Goal: Task Accomplishment & Management: Complete application form

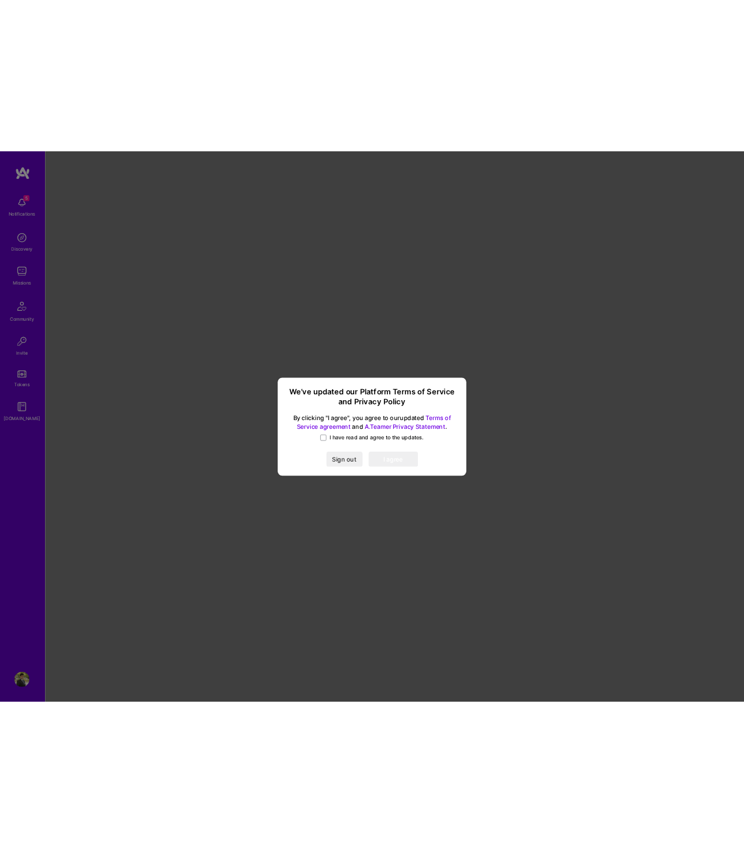
scroll to position [0, 70]
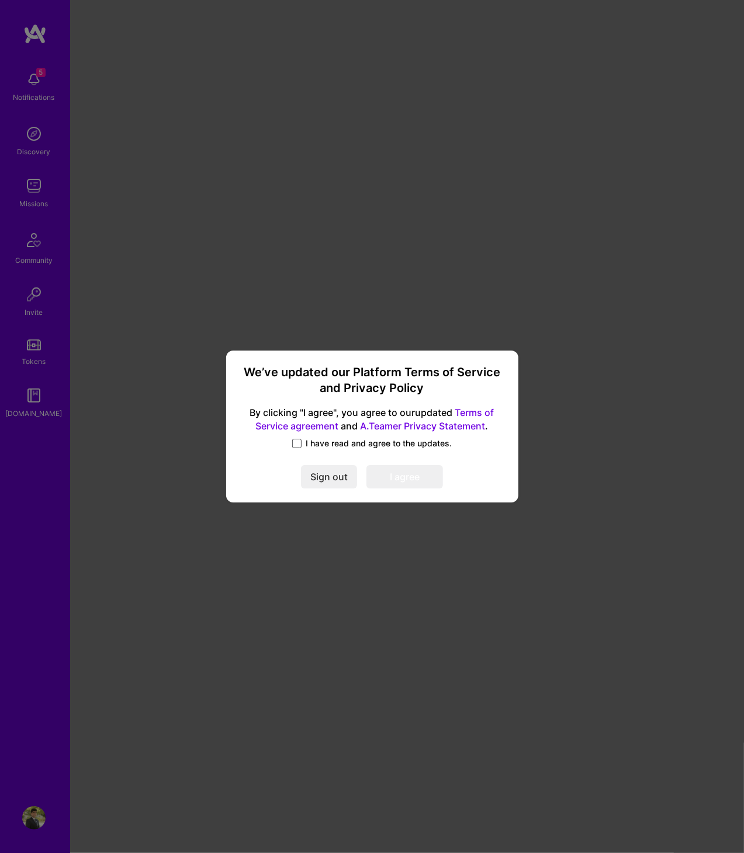
click at [297, 443] on span at bounding box center [296, 443] width 9 height 9
click at [0, 0] on input "I have read and agree to the updates." at bounding box center [0, 0] width 0 height 0
click at [393, 475] on button "I agree" at bounding box center [404, 476] width 77 height 23
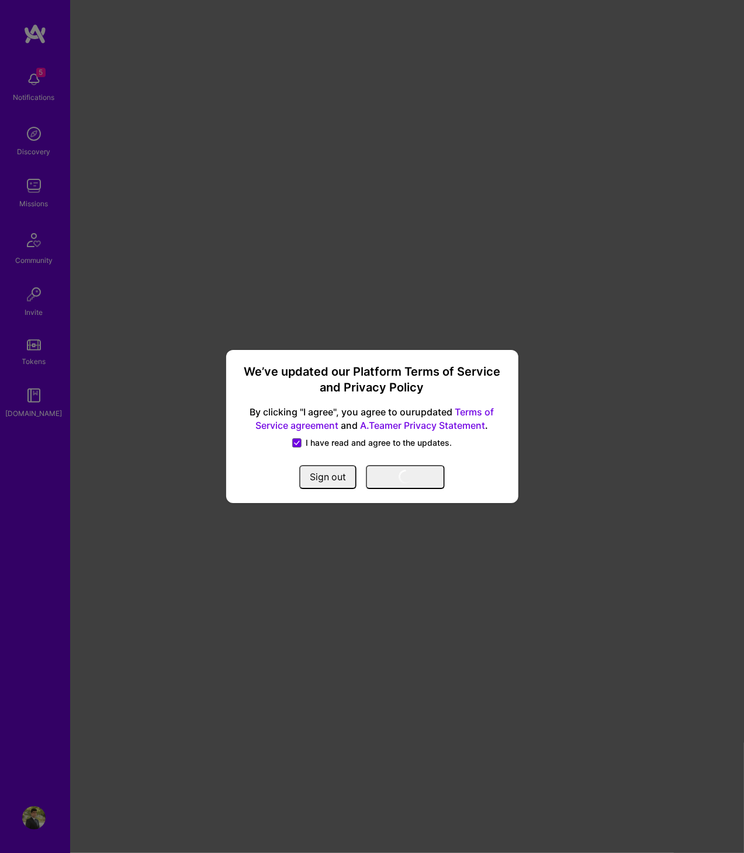
scroll to position [0, 0]
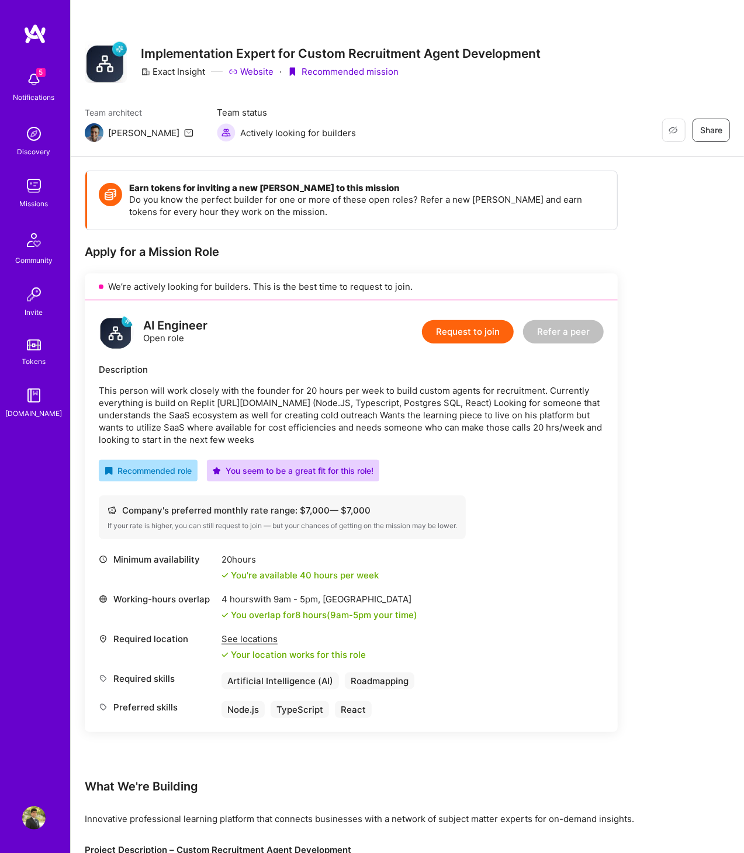
click at [492, 329] on button "Request to join" at bounding box center [468, 331] width 92 height 23
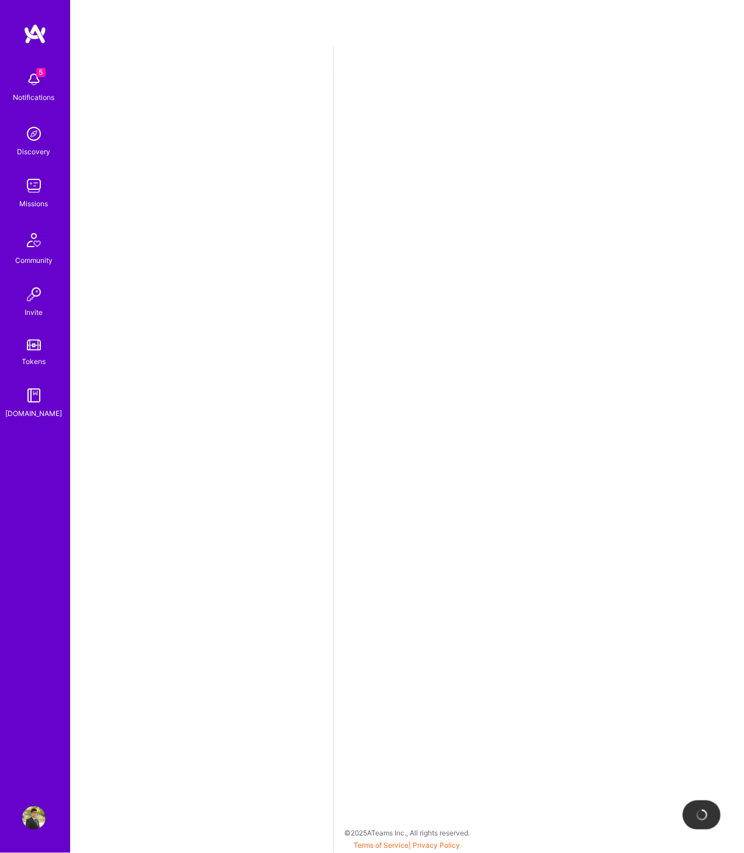
select select "CA"
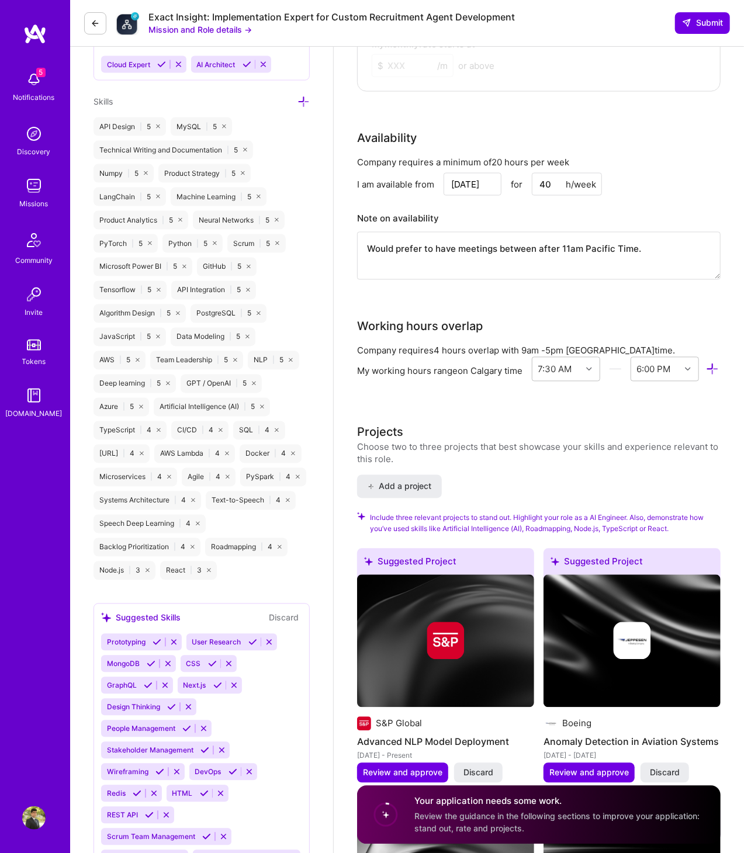
scroll to position [964, 0]
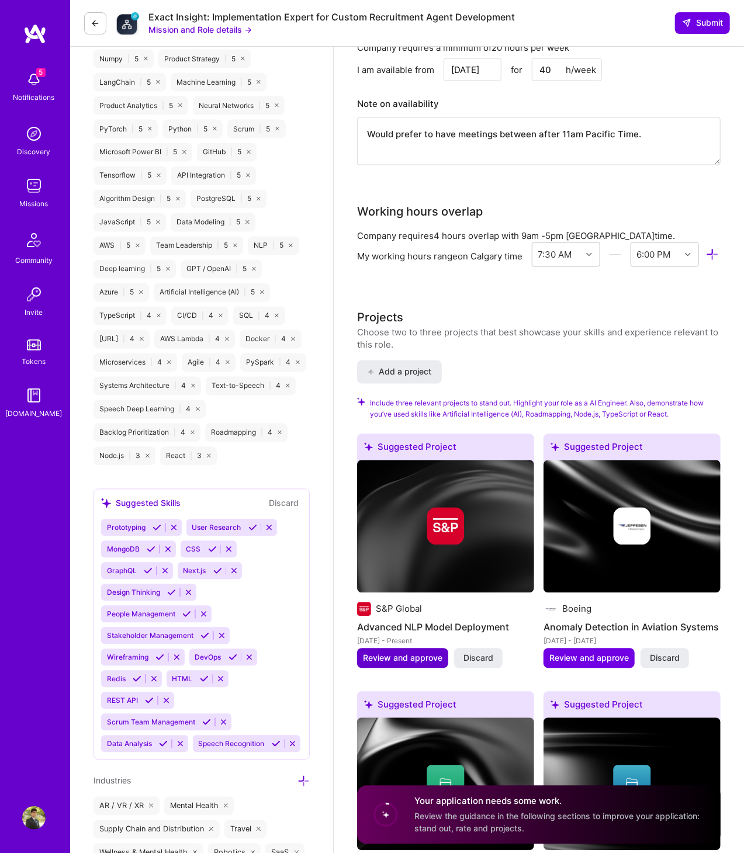
click at [425, 665] on span "Review and approve" at bounding box center [402, 659] width 79 height 12
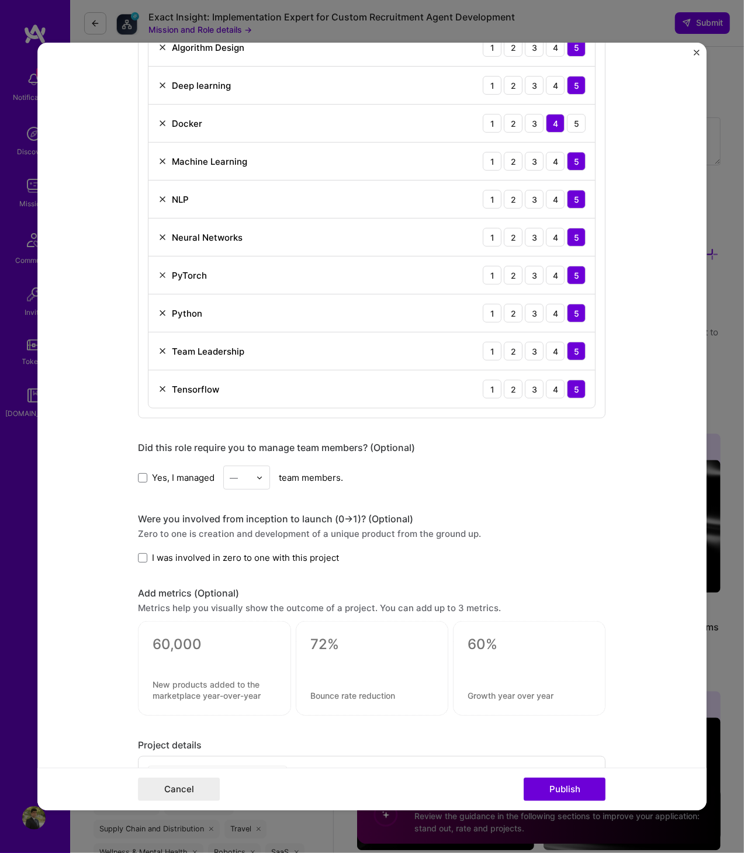
scroll to position [1114, 0]
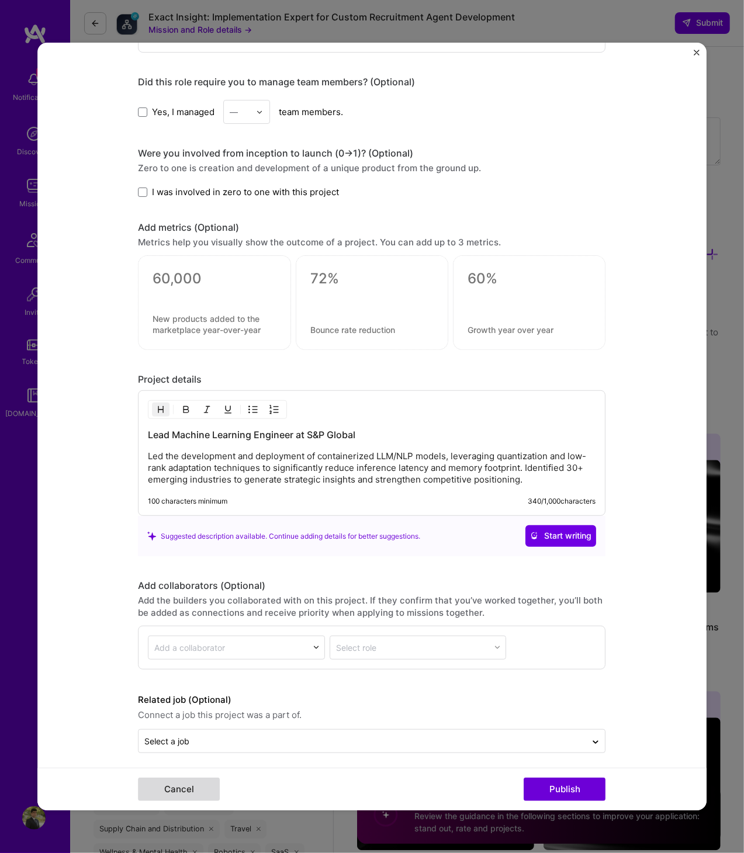
click at [188, 795] on button "Cancel" at bounding box center [180, 789] width 82 height 23
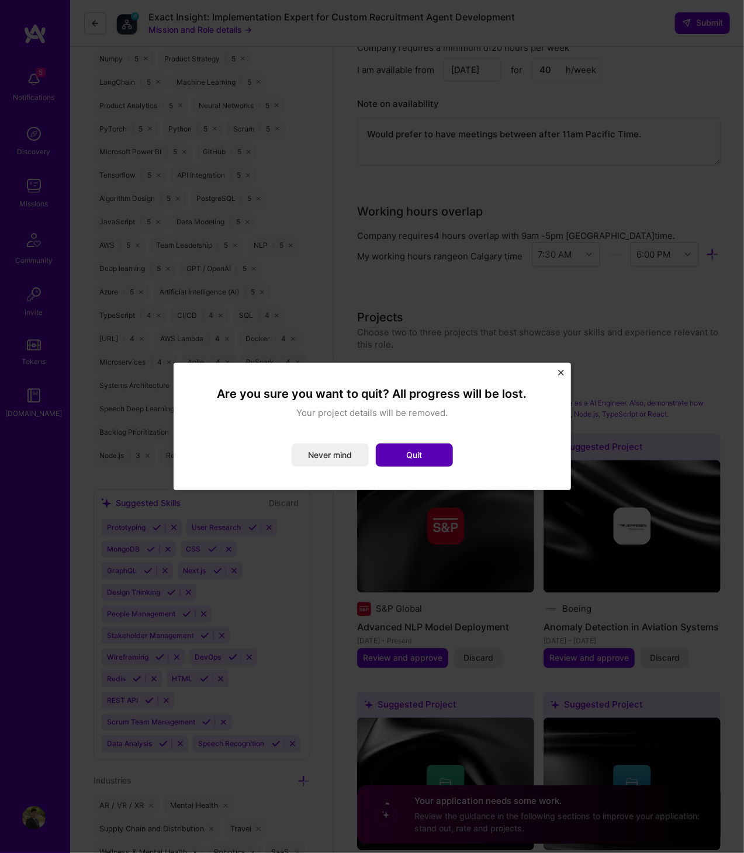
click at [417, 460] on button "Quit" at bounding box center [414, 455] width 77 height 23
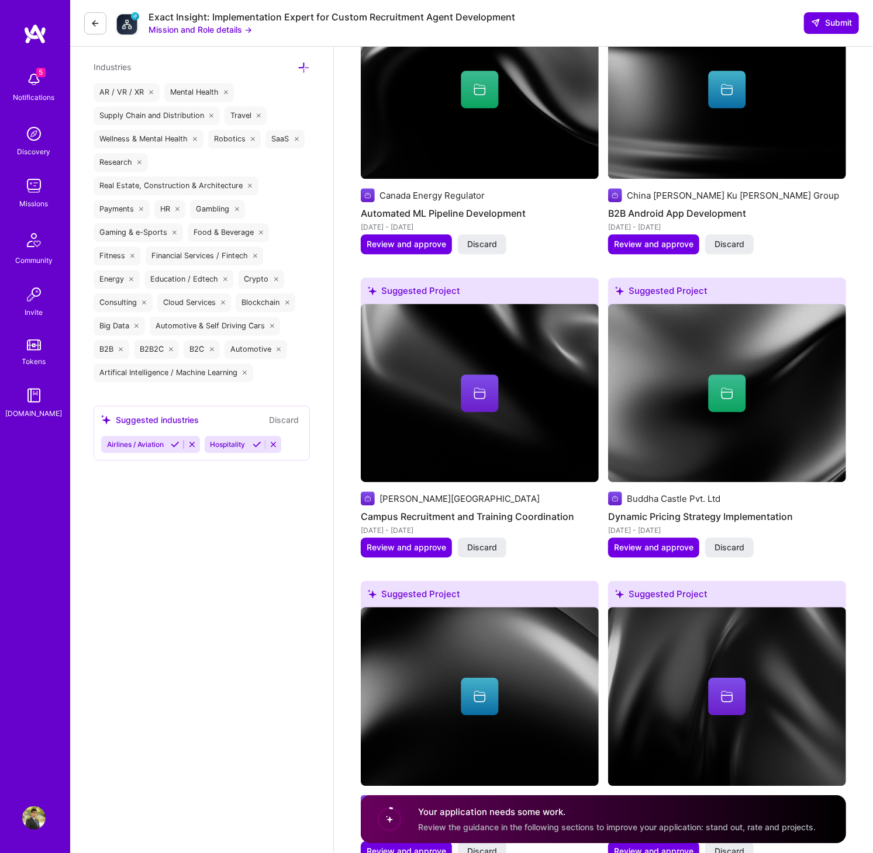
scroll to position [2707, 0]
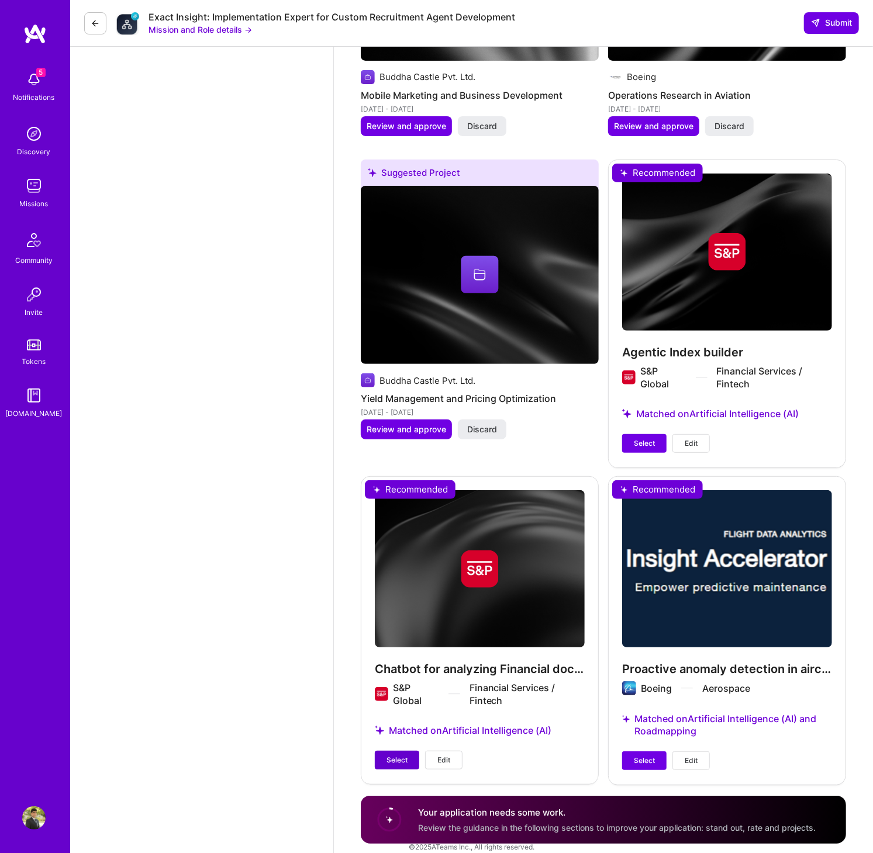
click at [394, 755] on span "Select" at bounding box center [396, 760] width 21 height 11
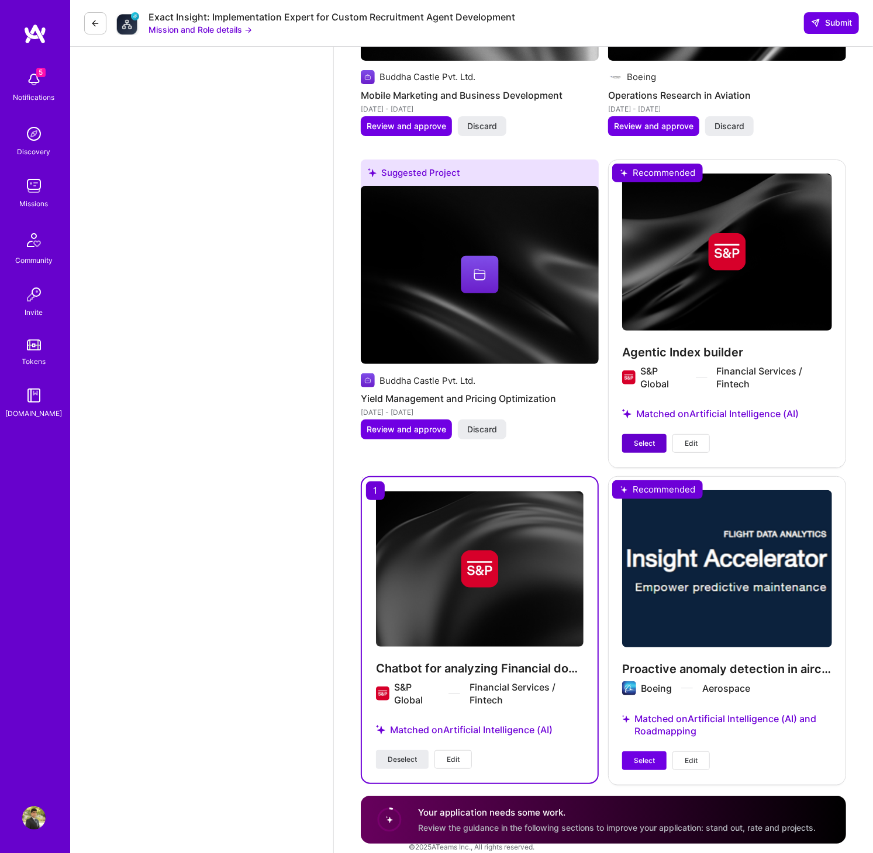
click at [638, 438] on span "Select" at bounding box center [644, 443] width 21 height 11
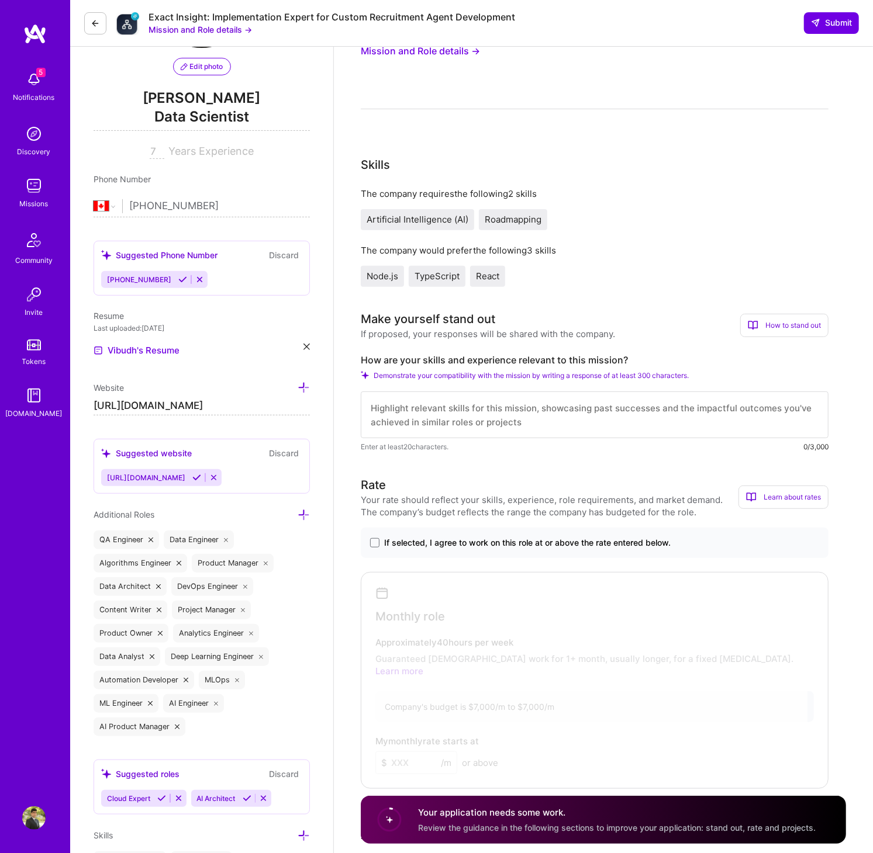
scroll to position [0, 0]
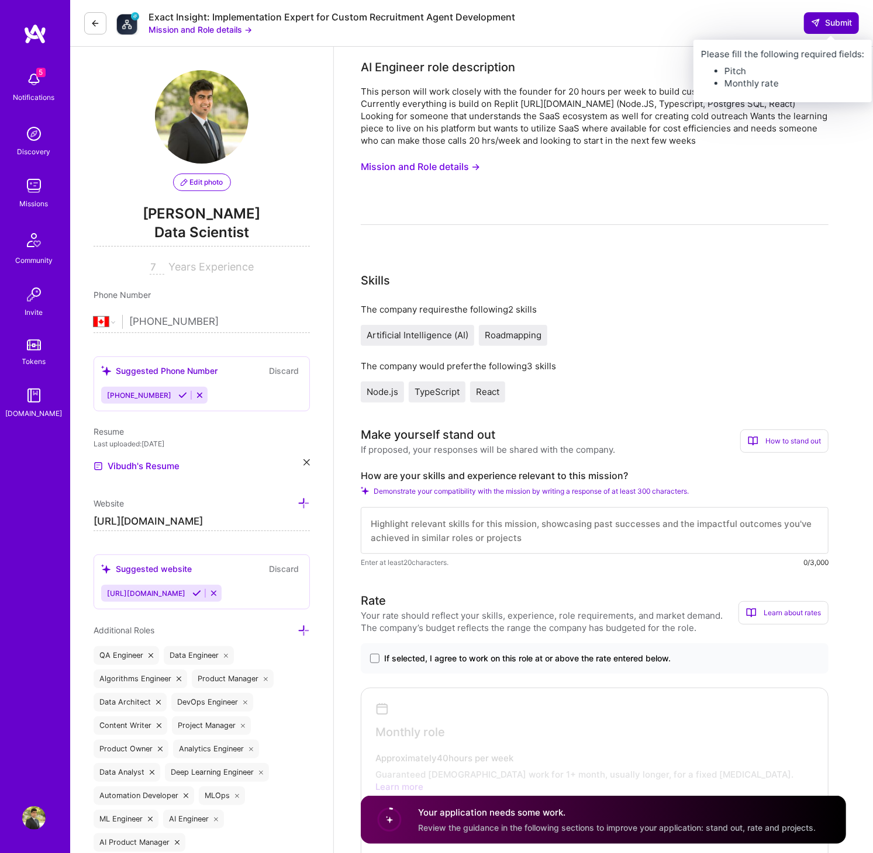
click at [820, 27] on span "Submit" at bounding box center [831, 23] width 41 height 12
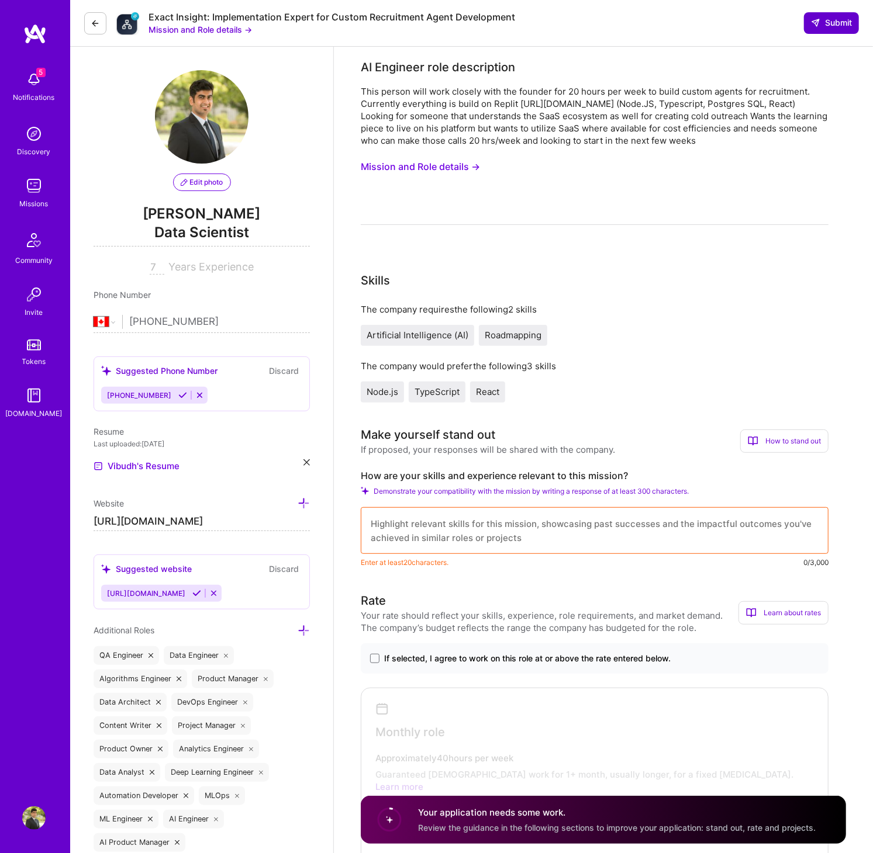
click at [820, 27] on span "Submit" at bounding box center [831, 23] width 41 height 12
drag, startPoint x: 695, startPoint y: 141, endPoint x: 362, endPoint y: 71, distance: 340.0
click at [362, 71] on div "AI Engineer role description This person will work closely with the founder for…" at bounding box center [595, 141] width 468 height 167
copy div "AI Engineer role description This person will work closely with the founder for…"
click at [428, 166] on button "Mission and Role details →" at bounding box center [420, 167] width 119 height 22
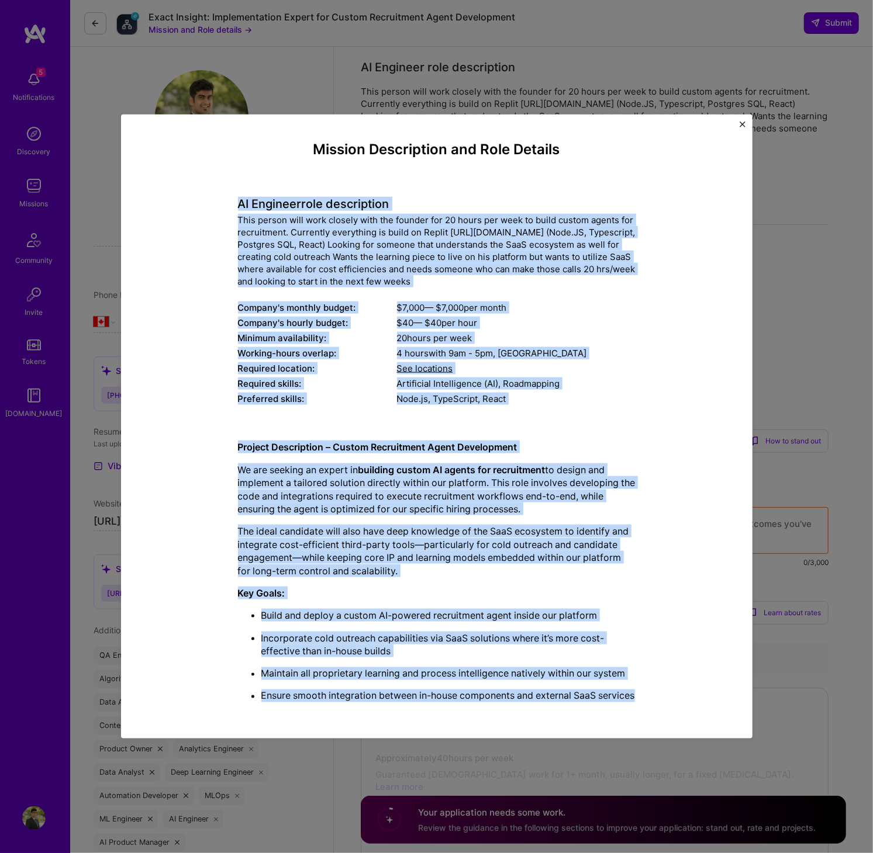
drag, startPoint x: 237, startPoint y: 194, endPoint x: 475, endPoint y: 702, distance: 560.8
click at [475, 702] on div "Mission Description and Role Details AI Engineer role description This person w…" at bounding box center [436, 426] width 577 height 570
copy div "LO Ipsumdol sita consectetur Adip elitse doei temp incidid utla etd magnaal eni…"
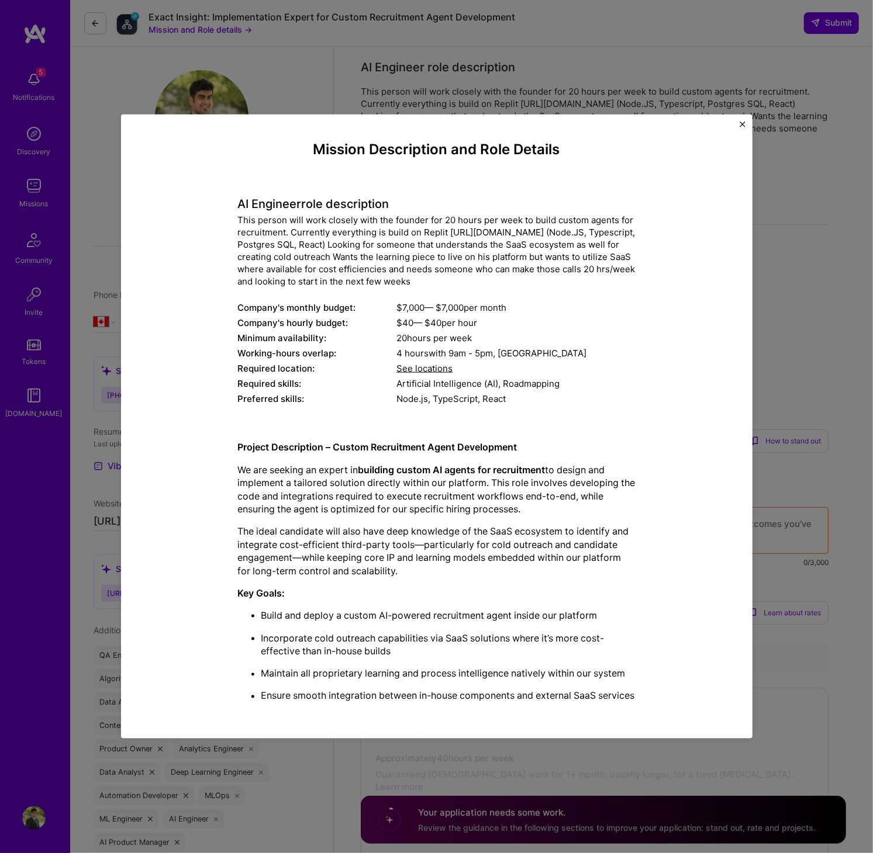
click at [777, 319] on div "Mission Description and Role Details AI Engineer role description This person w…" at bounding box center [436, 426] width 873 height 853
click at [741, 115] on div "Mission Description and Role Details AI Engineer role description This person w…" at bounding box center [436, 427] width 631 height 624
click at [741, 122] on img "Close" at bounding box center [742, 125] width 6 height 6
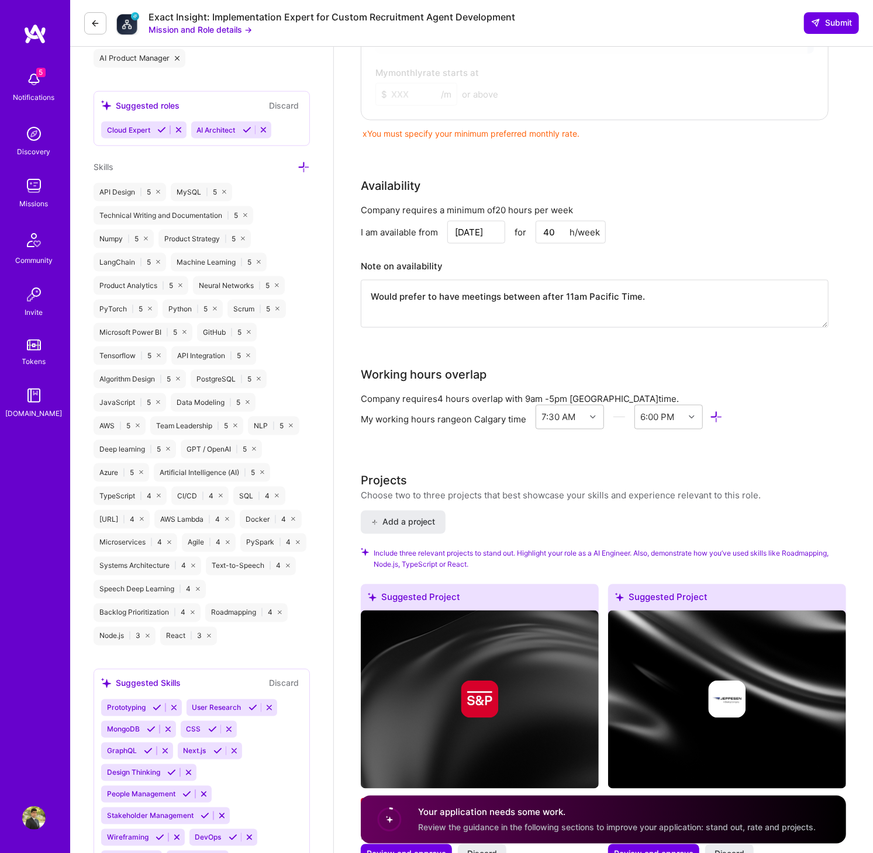
scroll to position [786, 0]
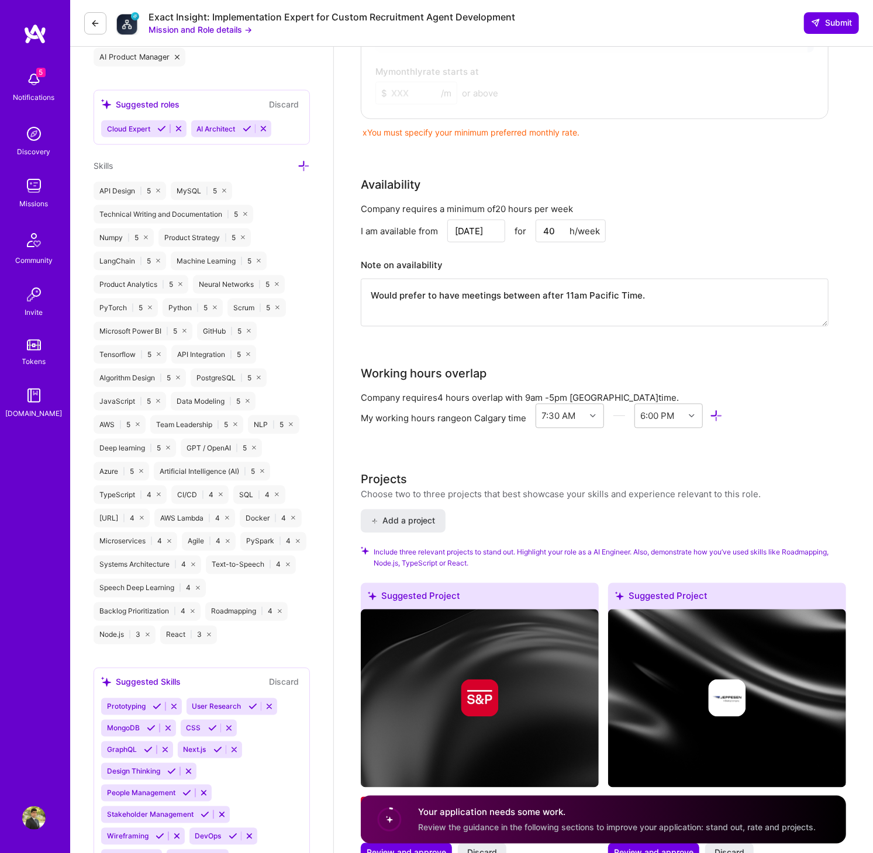
click at [473, 220] on input "[DATE]" at bounding box center [476, 231] width 58 height 23
click at [394, 169] on div "25" at bounding box center [397, 165] width 16 height 16
click at [471, 220] on input "[DATE]" at bounding box center [476, 231] width 58 height 23
click at [393, 182] on div "1" at bounding box center [397, 185] width 16 height 16
click at [684, 203] on div "Company requires a minimum of 20 hours per week" at bounding box center [595, 209] width 468 height 12
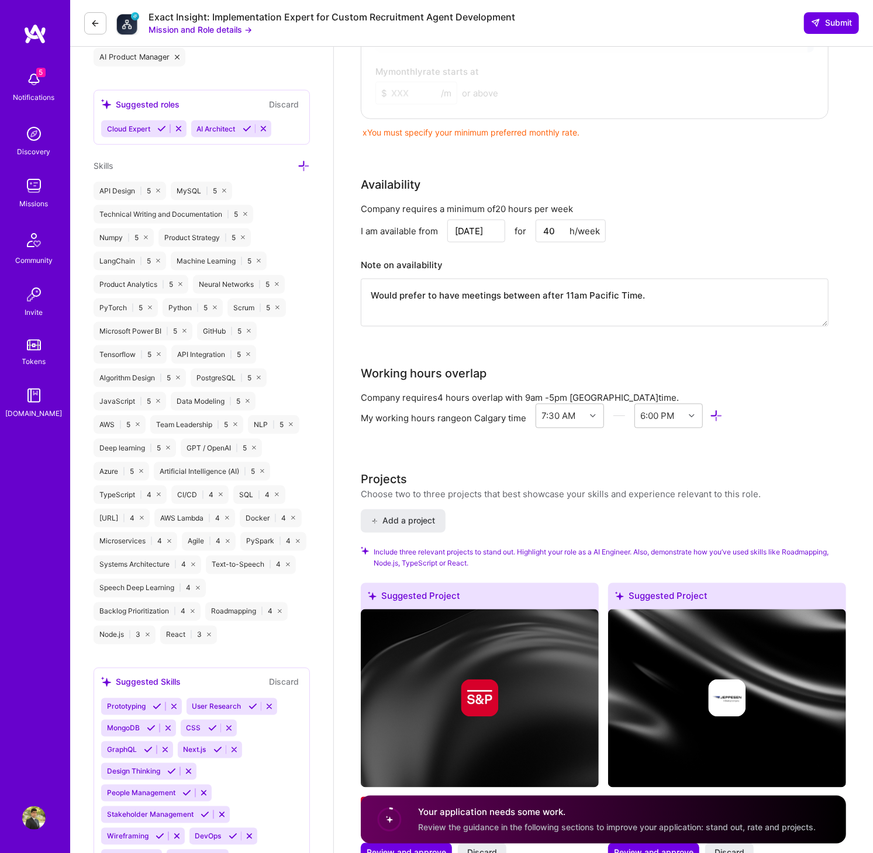
click at [483, 220] on input "[DATE]" at bounding box center [476, 231] width 58 height 23
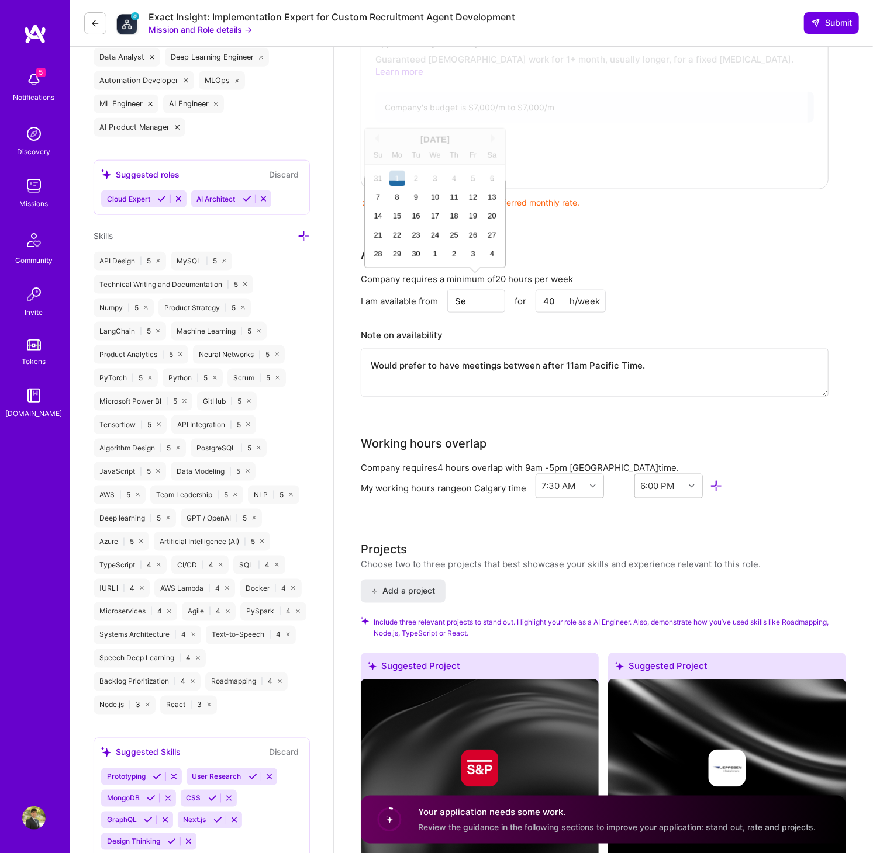
type input "S"
click at [458, 224] on div "14 15 16 17 18 19 20" at bounding box center [434, 216] width 133 height 19
type input "[DATE]"
click at [703, 273] on div "Company requires a minimum of 20 hours per week I am available from [DATE] Prev…" at bounding box center [595, 342] width 468 height 139
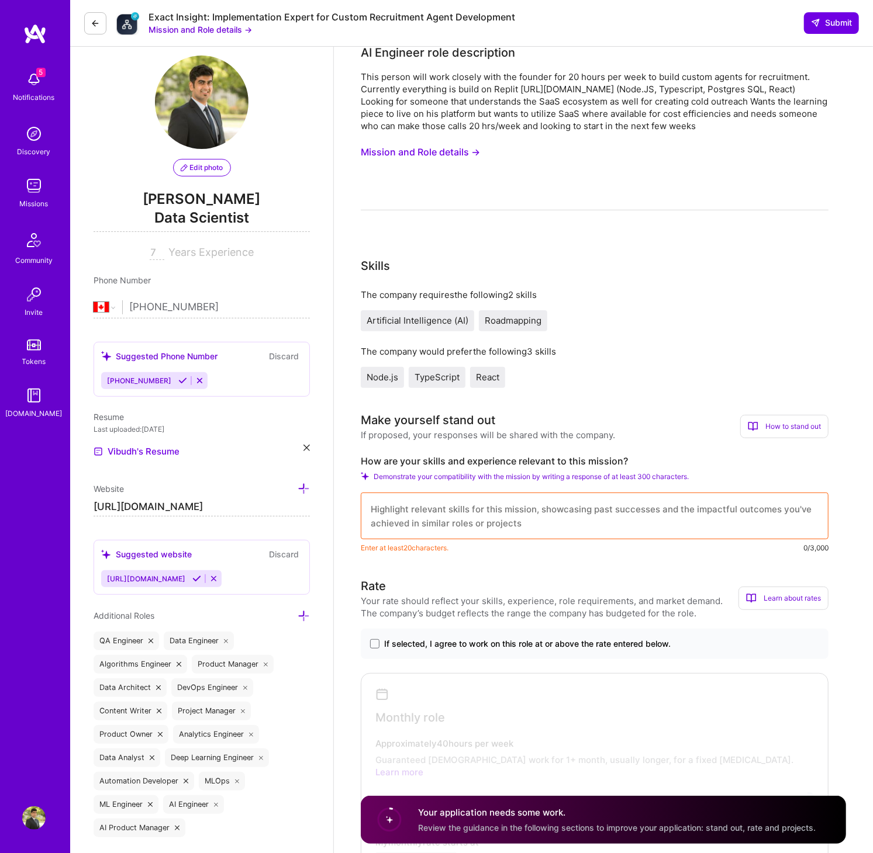
scroll to position [0, 0]
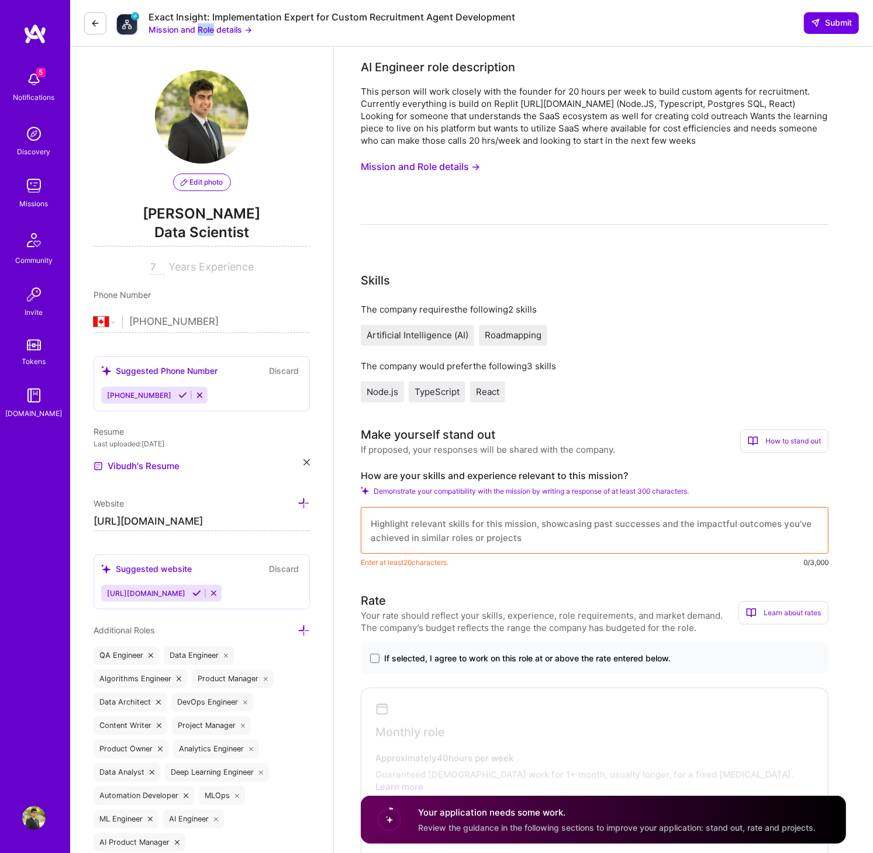
click at [181, 29] on button "Mission and Role details →" at bounding box center [199, 29] width 103 height 12
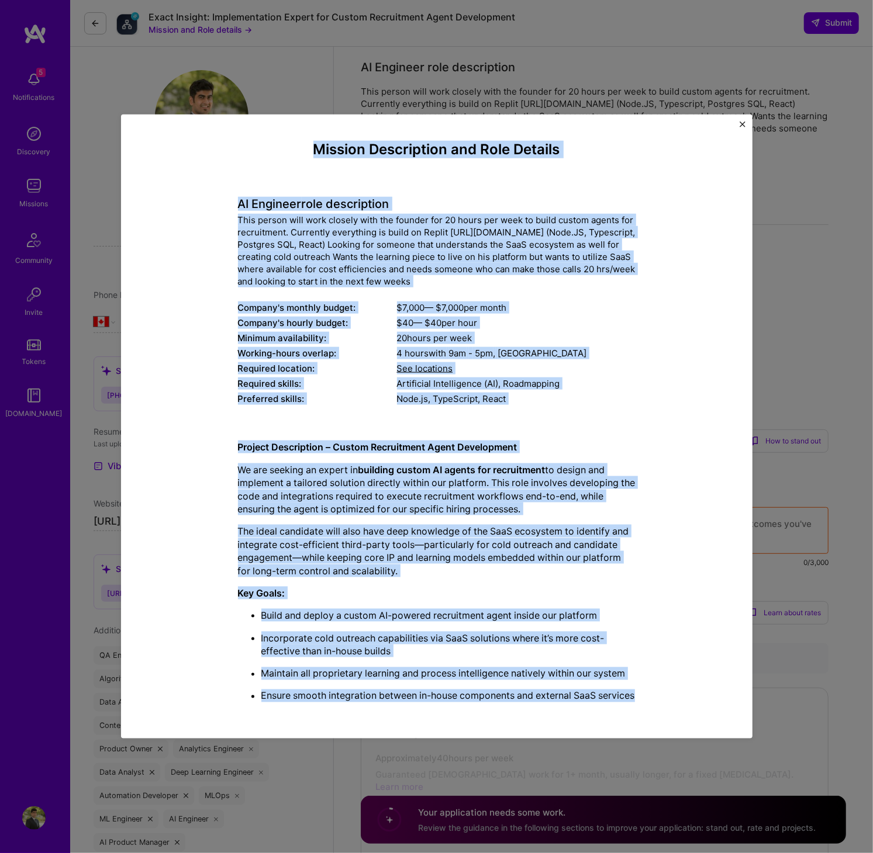
drag, startPoint x: 310, startPoint y: 142, endPoint x: 468, endPoint y: 706, distance: 585.7
click at [468, 705] on div "Mission Description and Role Details AI Engineer role description This person w…" at bounding box center [436, 426] width 397 height 570
copy div "Loremip Dolorsitame con Adip Elitsed DO Eiusmodt inci utlaboreetd Magn aliqua e…"
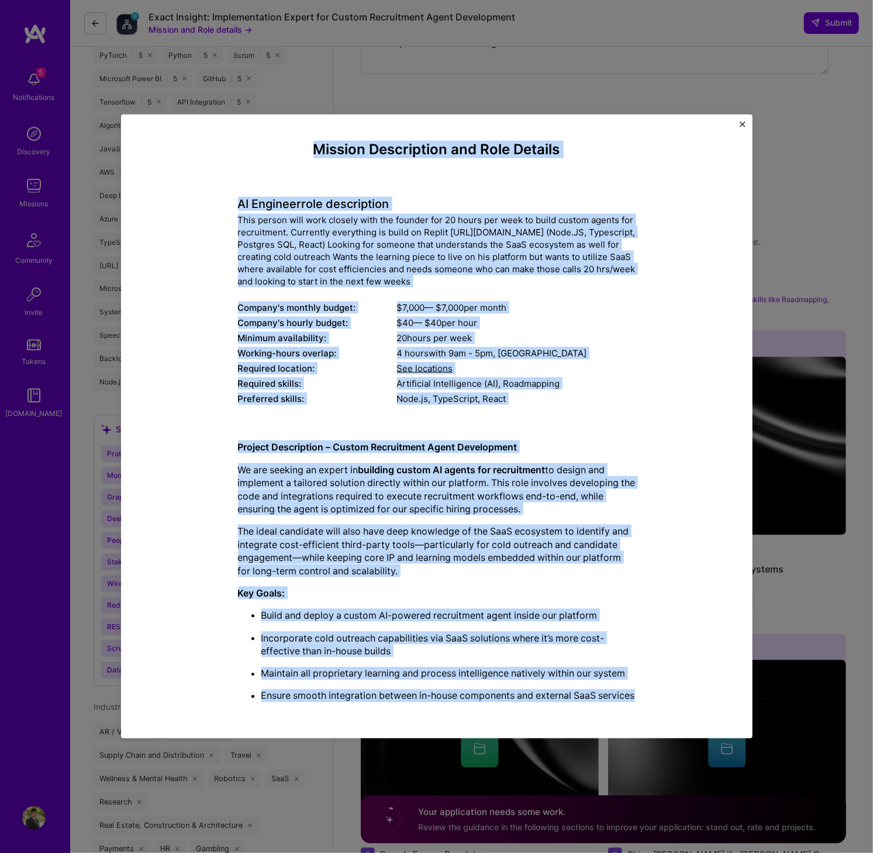
scroll to position [1057, 0]
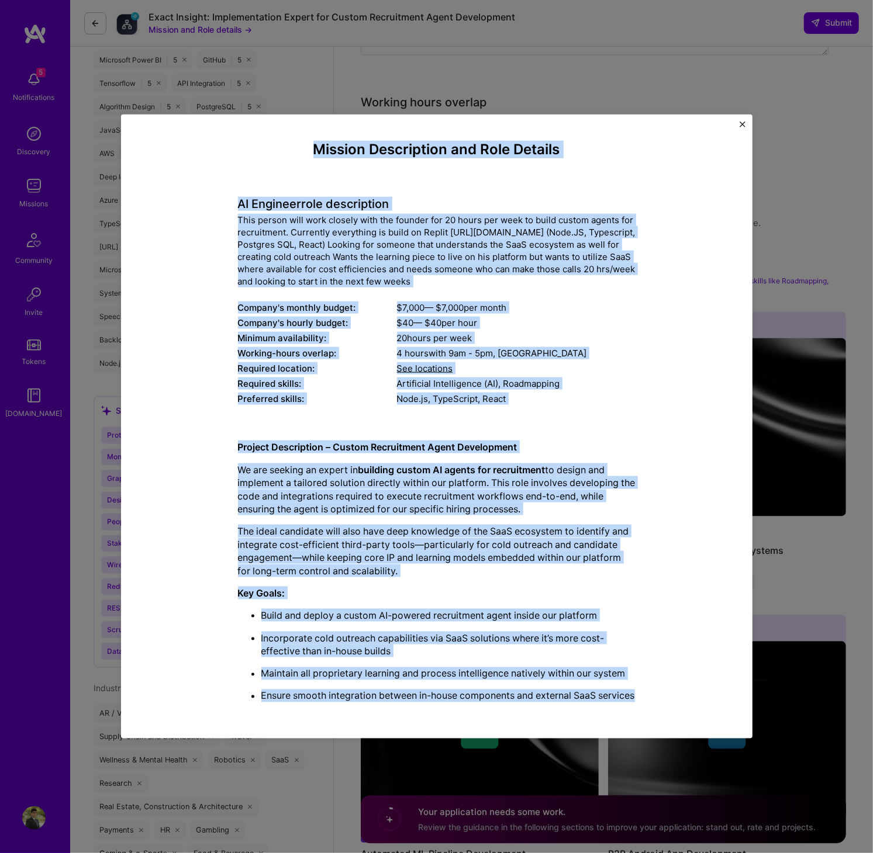
click at [743, 122] on img "Close" at bounding box center [742, 125] width 6 height 6
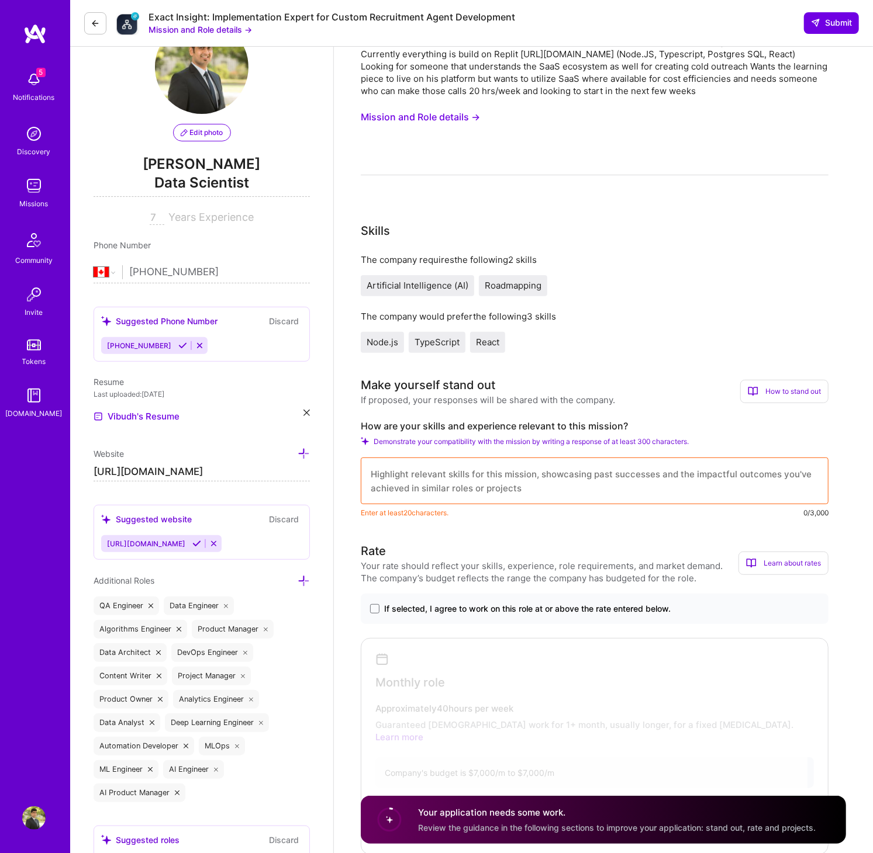
scroll to position [52, 0]
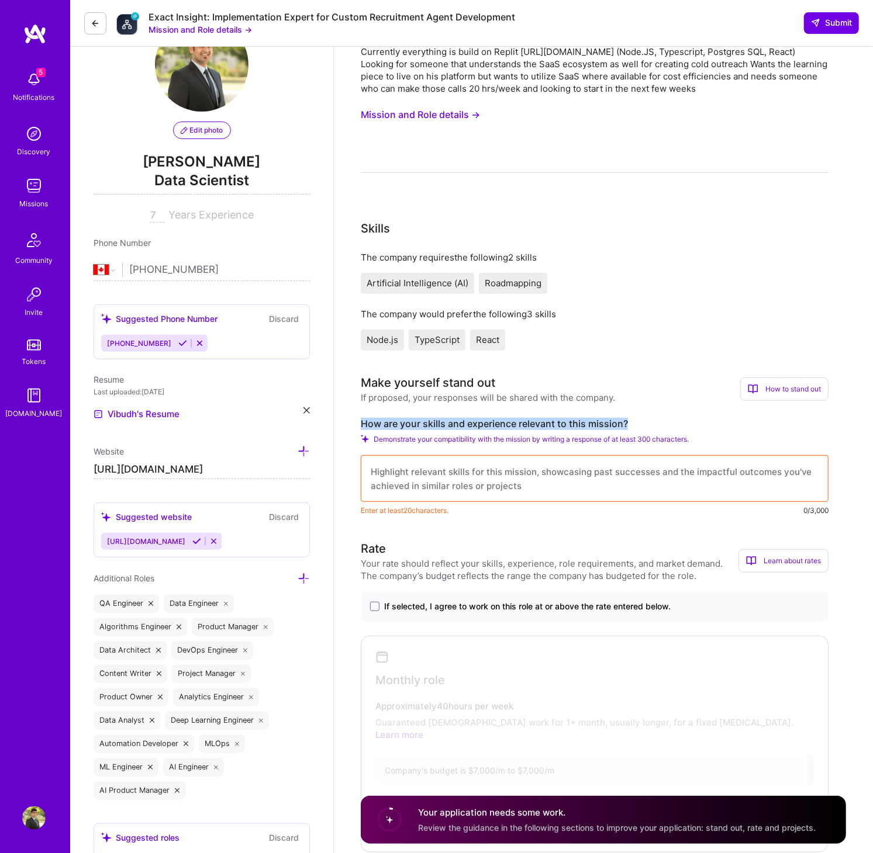
drag, startPoint x: 652, startPoint y: 420, endPoint x: 340, endPoint y: 425, distance: 312.1
copy label "How are your skills and experience relevant to this mission?"
click at [439, 468] on textarea at bounding box center [595, 478] width 468 height 47
paste textarea "L ipsu d sitame consectetu ad EL seddoeiusmo tem IncI utlabor etdoloremag aliq …"
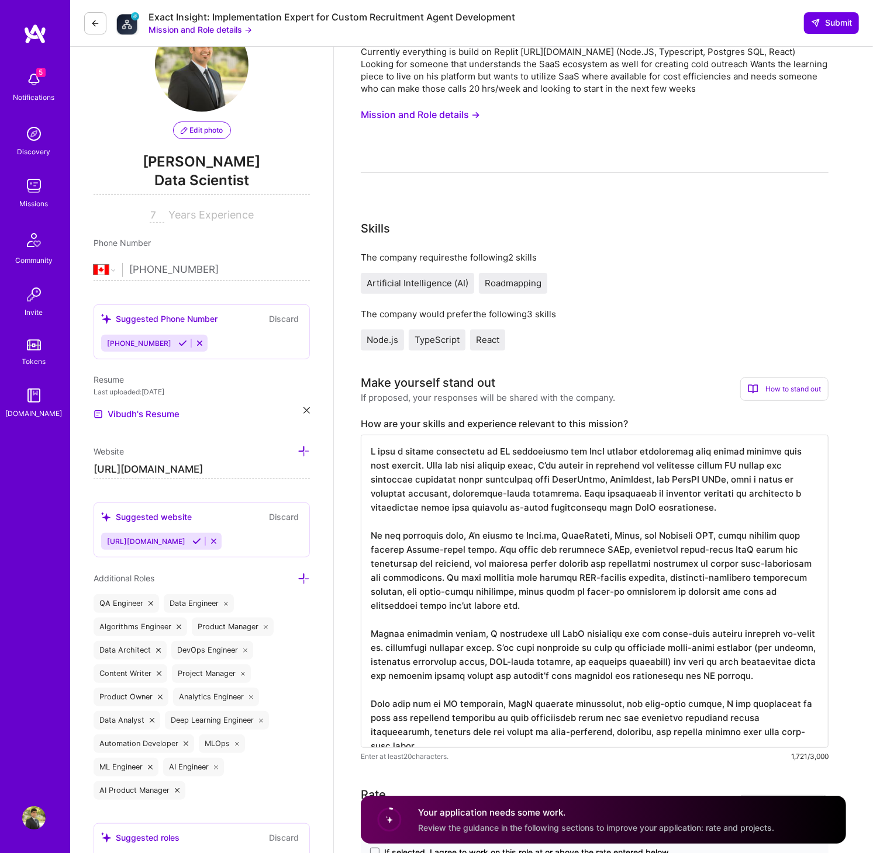
click at [655, 511] on textarea at bounding box center [595, 591] width 468 height 313
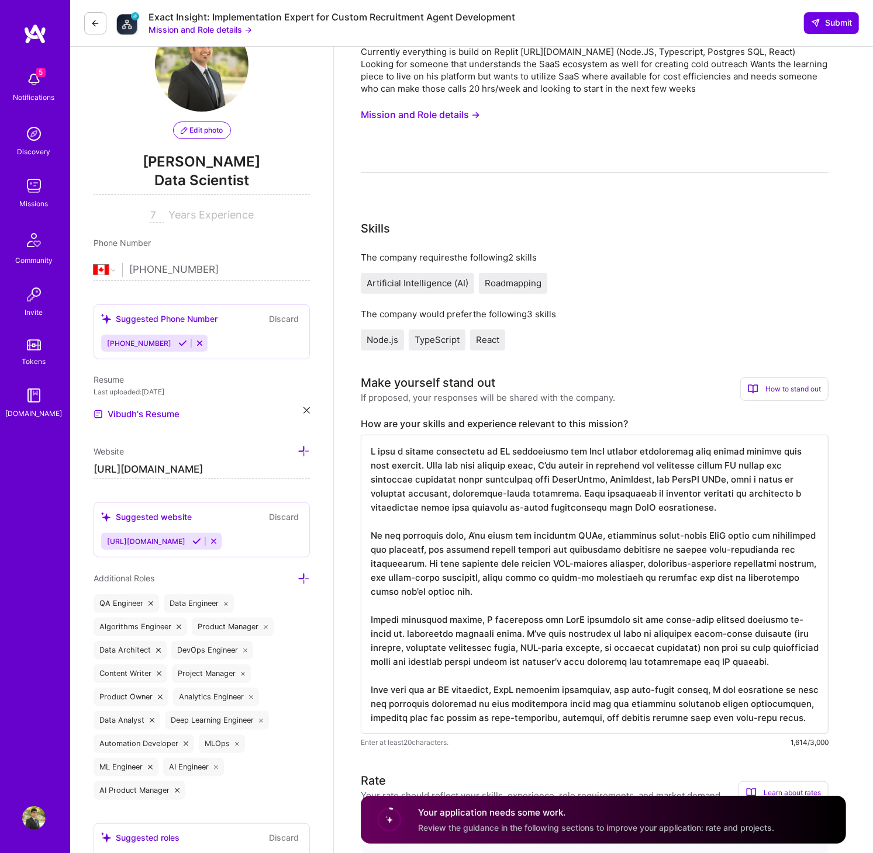
scroll to position [1, 0]
drag, startPoint x: 475, startPoint y: 634, endPoint x: 355, endPoint y: 613, distance: 121.5
click at [486, 610] on textarea at bounding box center [595, 584] width 468 height 299
drag, startPoint x: 469, startPoint y: 620, endPoint x: 479, endPoint y: 635, distance: 17.8
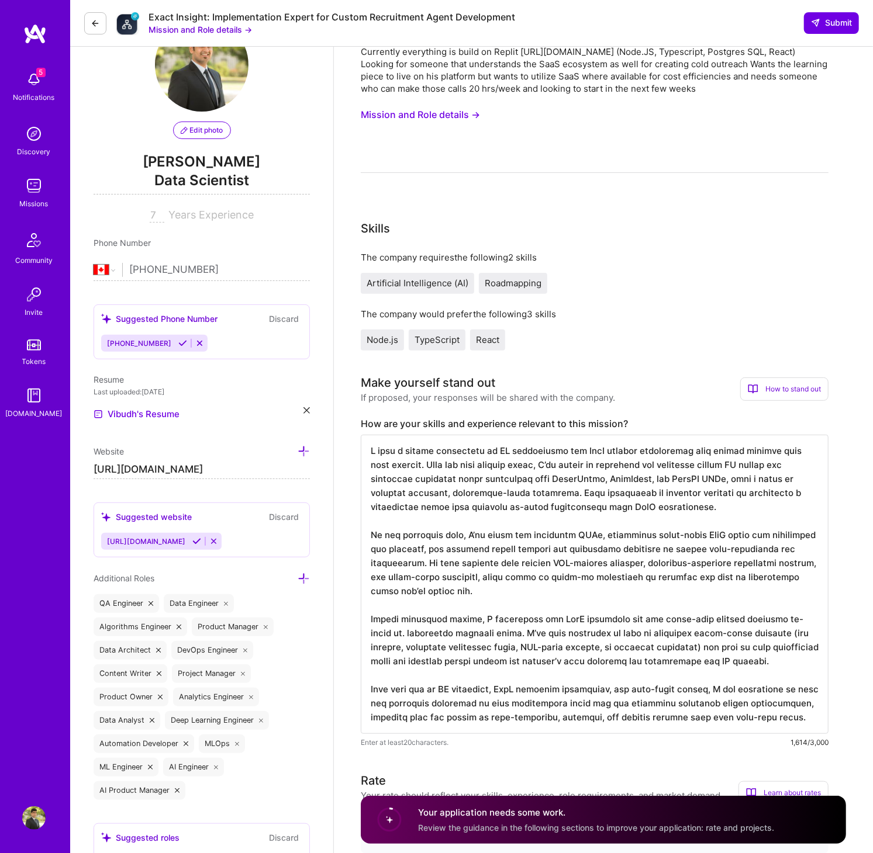
click at [479, 635] on textarea at bounding box center [595, 584] width 468 height 299
drag, startPoint x: 469, startPoint y: 618, endPoint x: 475, endPoint y: 632, distance: 14.7
click at [475, 632] on textarea at bounding box center [595, 584] width 468 height 299
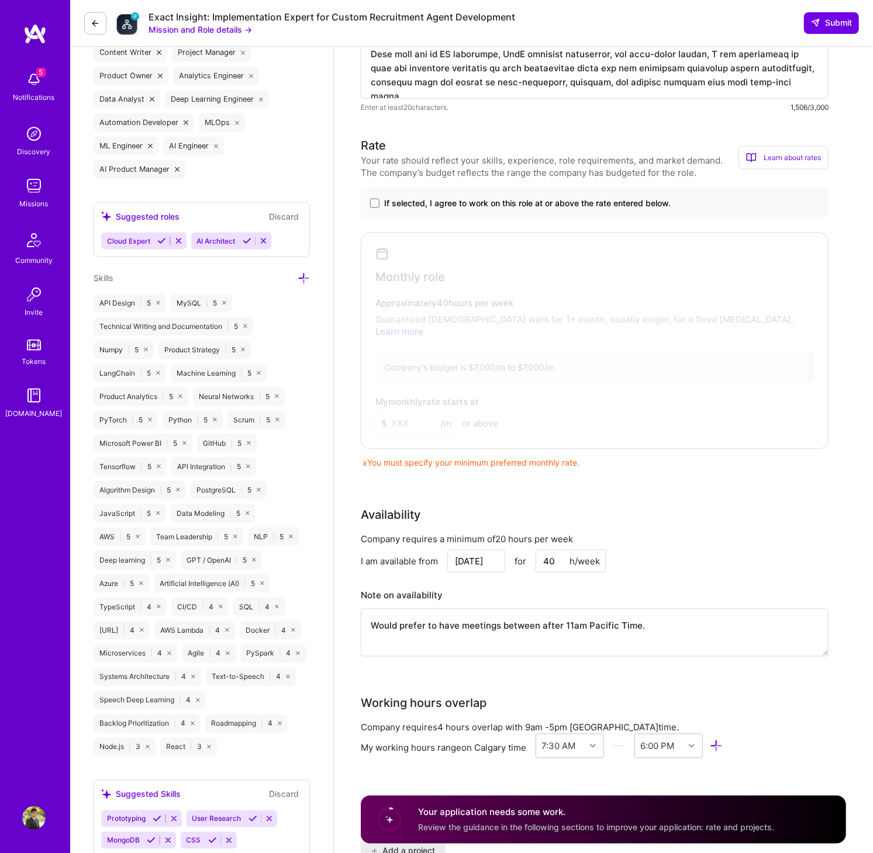
scroll to position [753, 0]
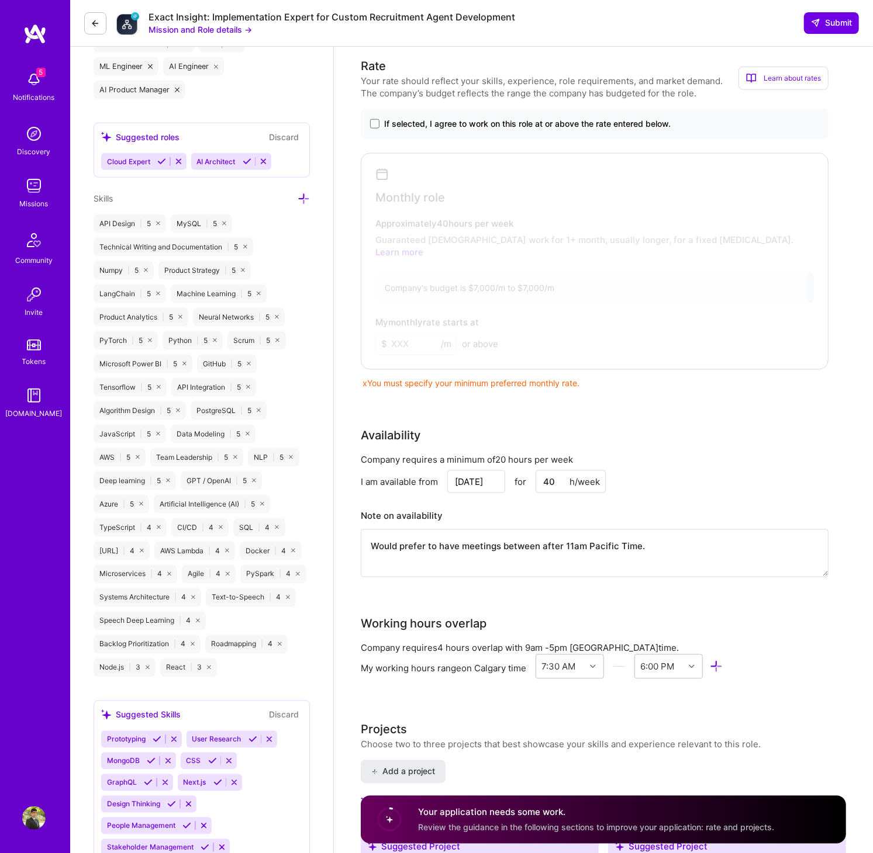
type textarea "L ipsu d sitame consectetu ad EL seddoeiusmo tem IncI utlabor etdoloremag aliq …"
click at [606, 283] on div at bounding box center [585, 259] width 443 height 205
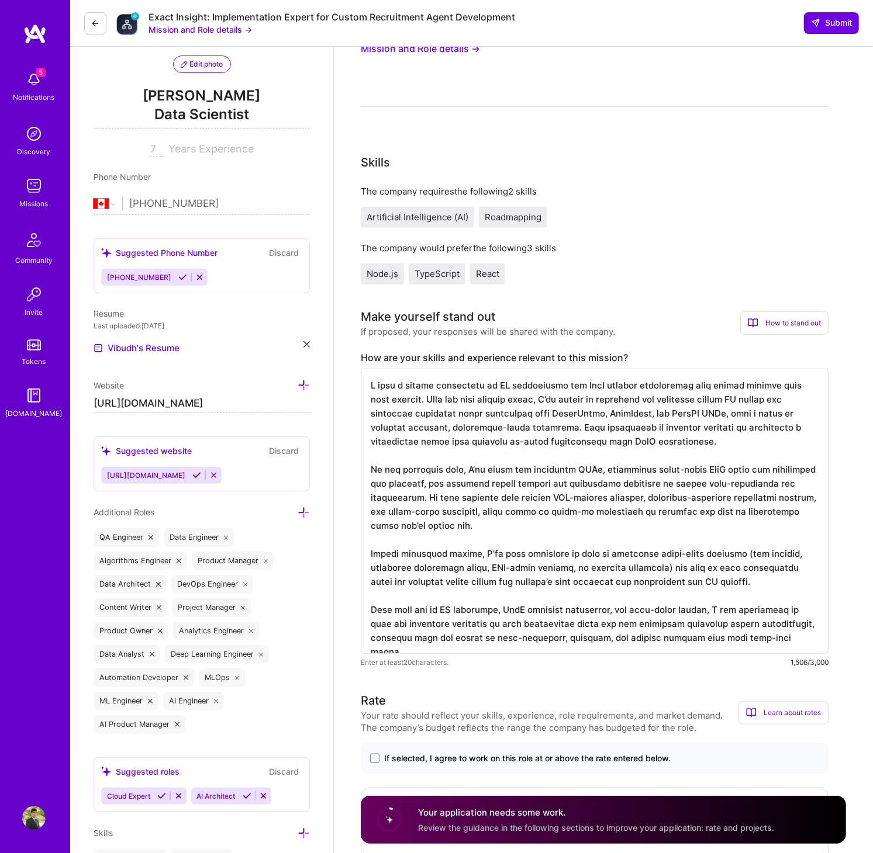
scroll to position [101, 0]
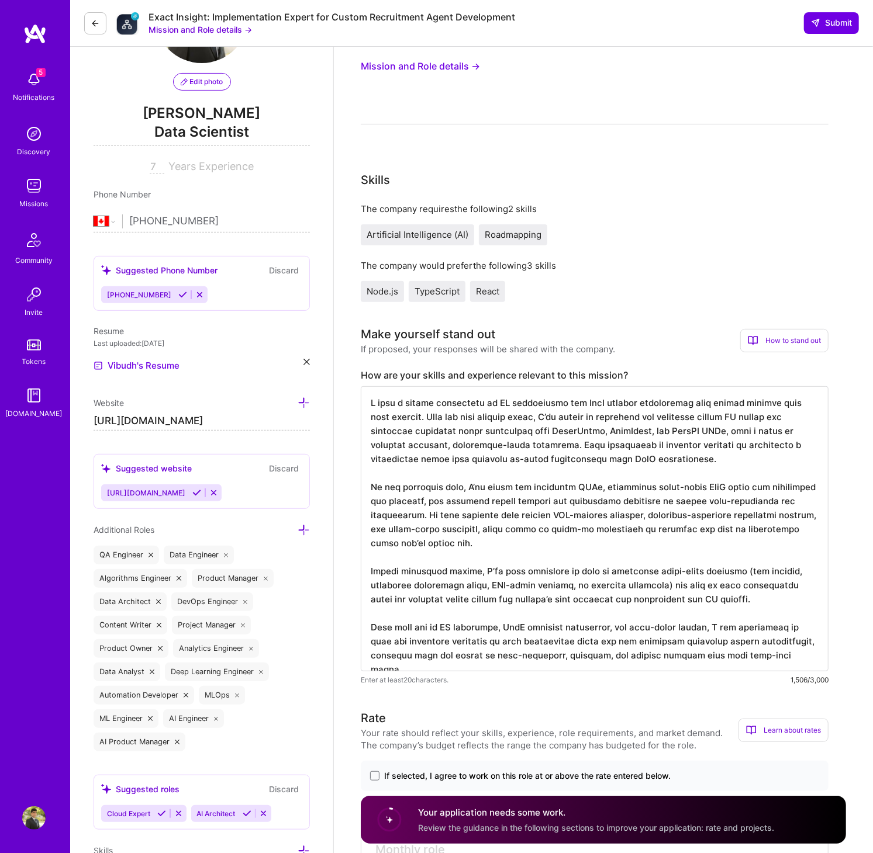
click at [765, 337] on div "How to stand out" at bounding box center [784, 340] width 88 height 23
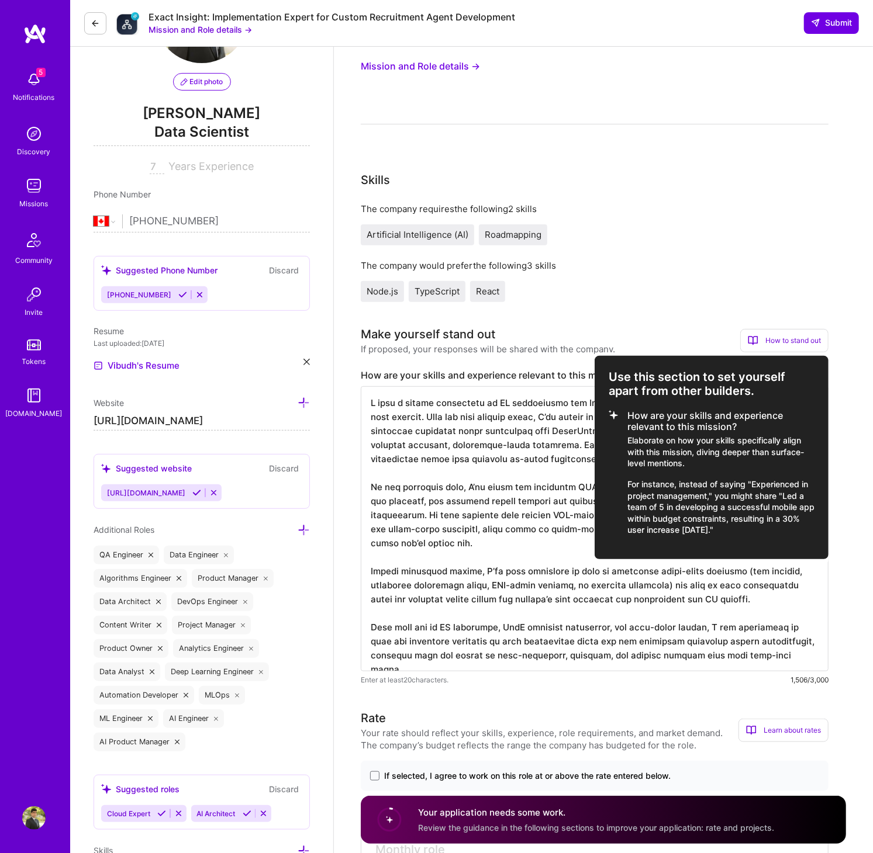
click at [653, 334] on div at bounding box center [436, 426] width 873 height 853
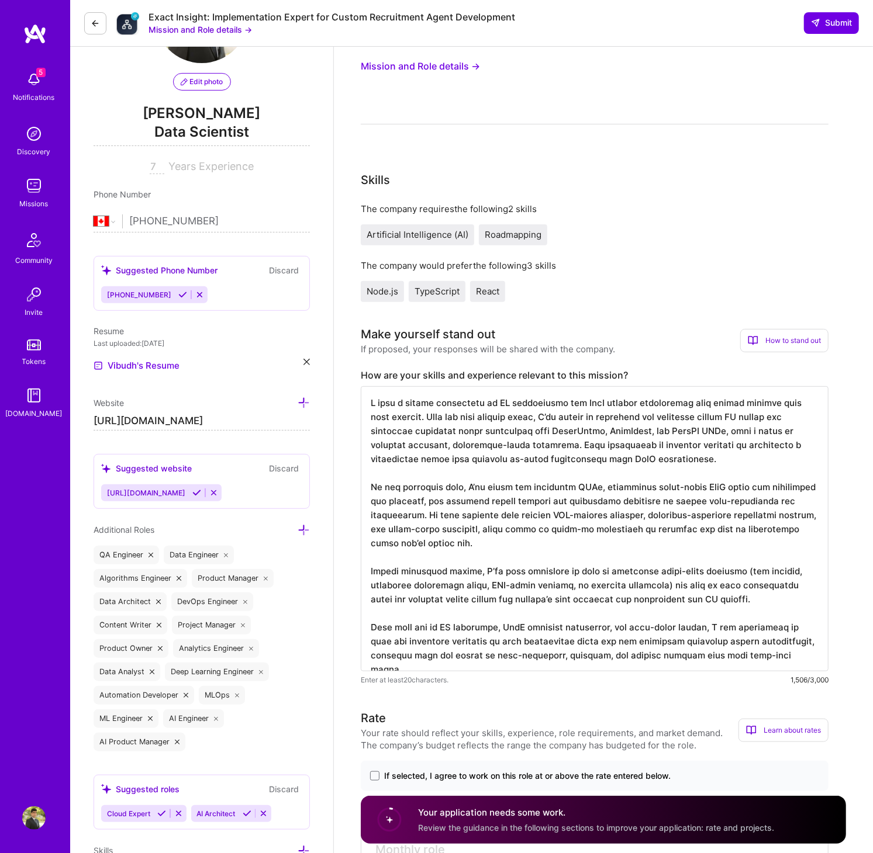
click at [659, 502] on textarea at bounding box center [595, 528] width 468 height 285
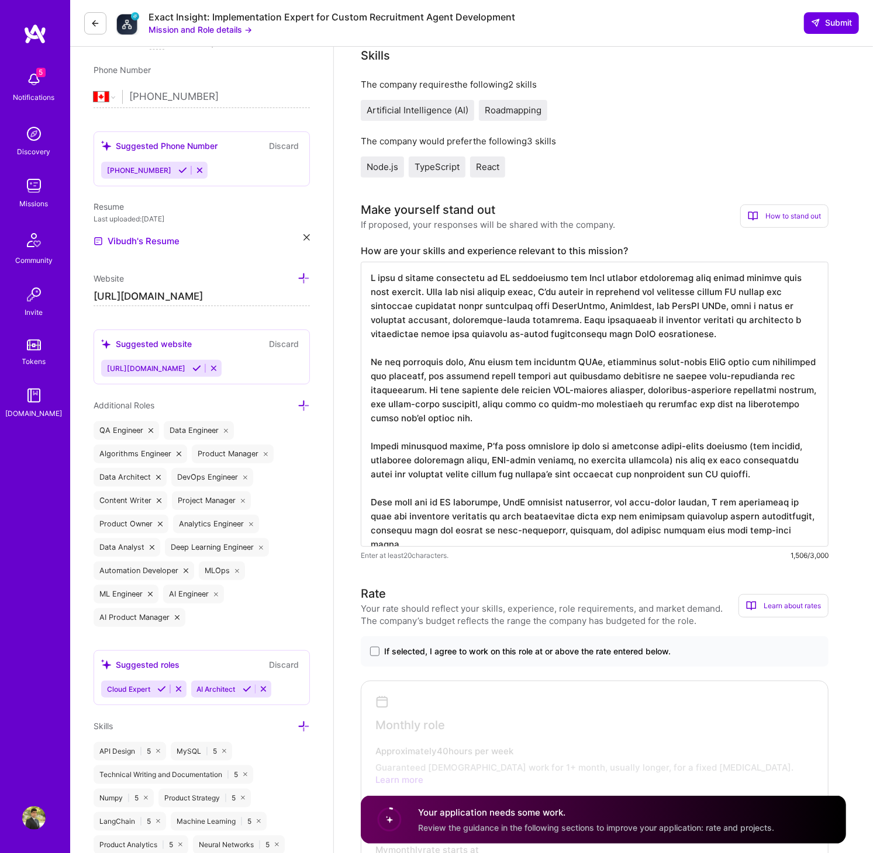
scroll to position [245, 0]
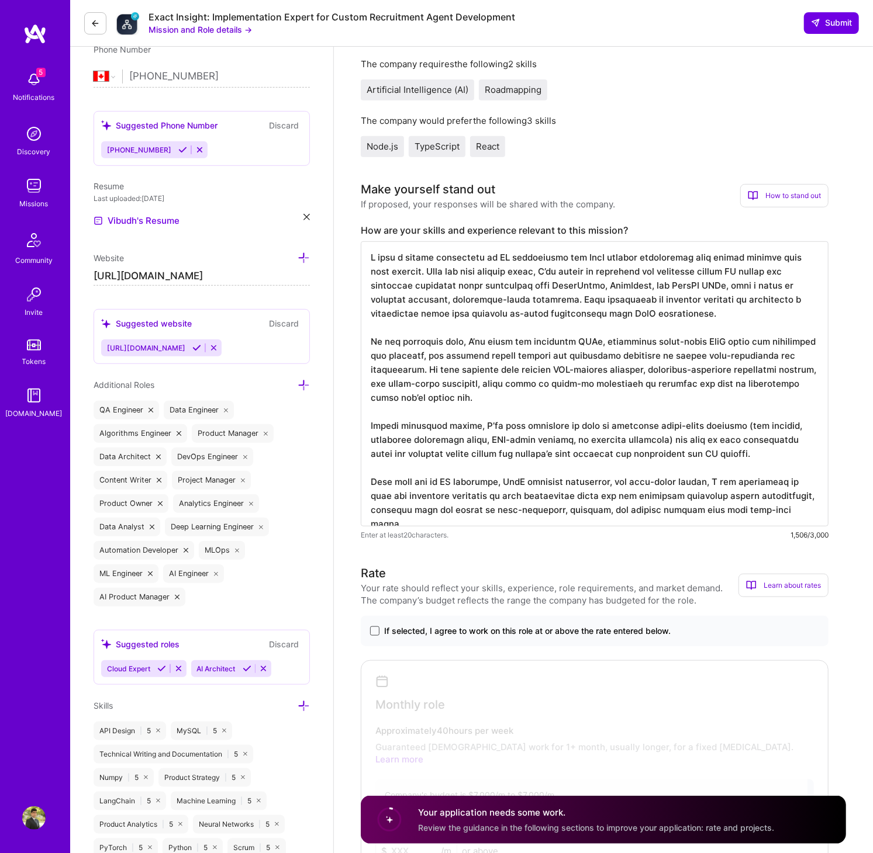
click at [374, 629] on span at bounding box center [374, 631] width 9 height 9
click at [0, 0] on input "If selected, I agree to work on this role at or above the rate entered below." at bounding box center [0, 0] width 0 height 0
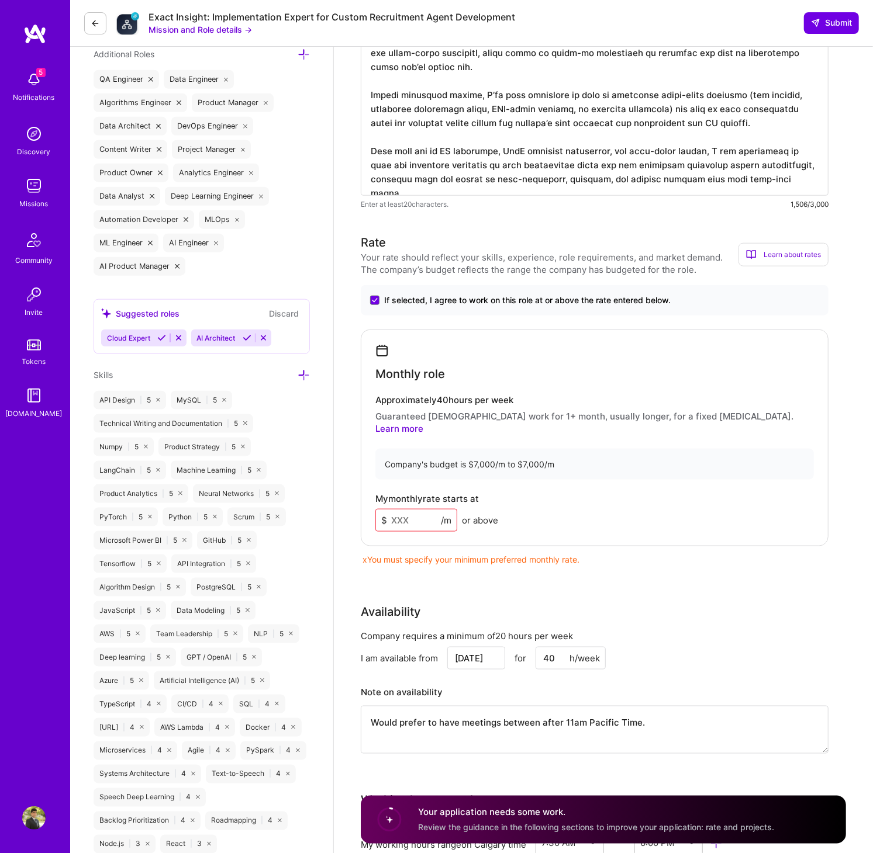
scroll to position [678, 0]
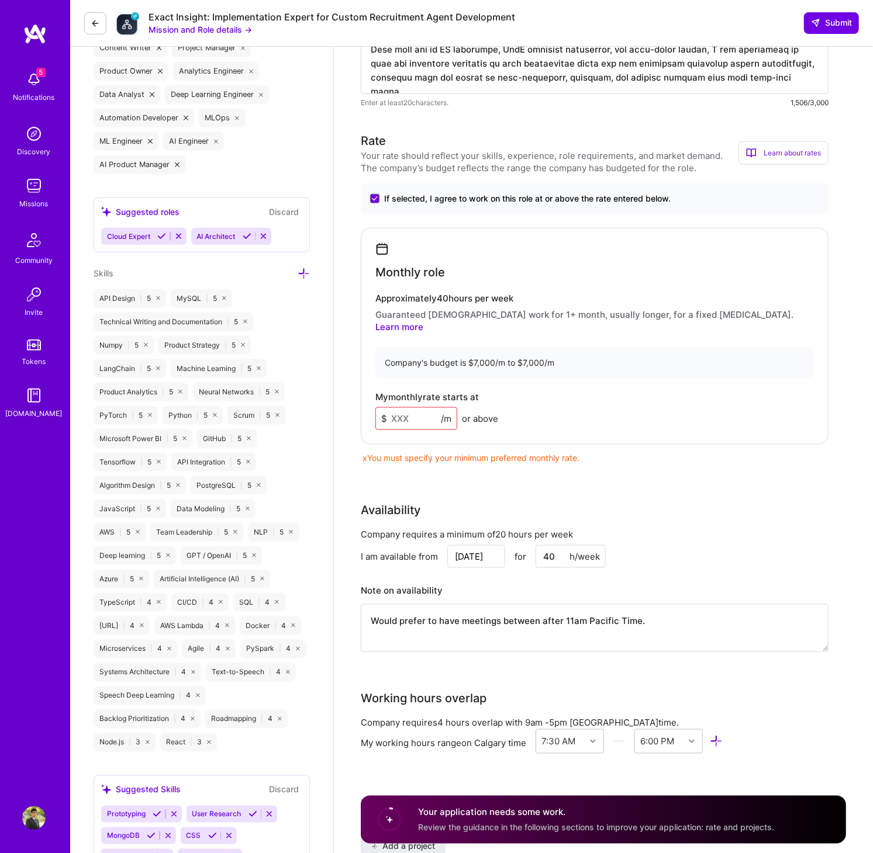
click at [409, 407] on input at bounding box center [416, 418] width 82 height 23
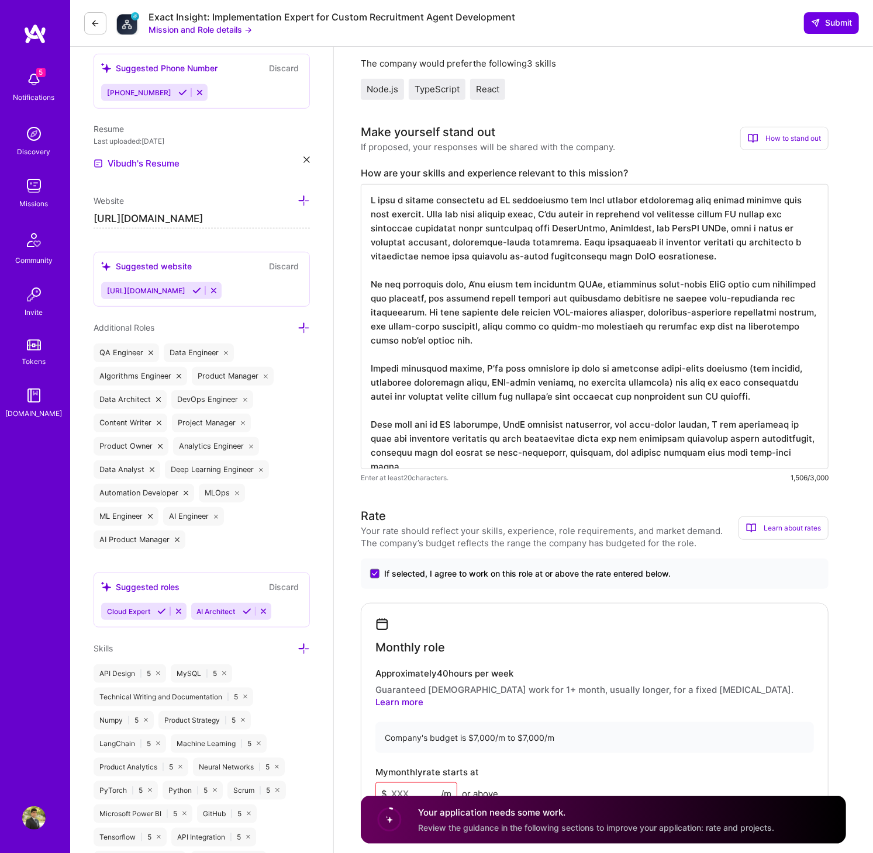
scroll to position [0, 0]
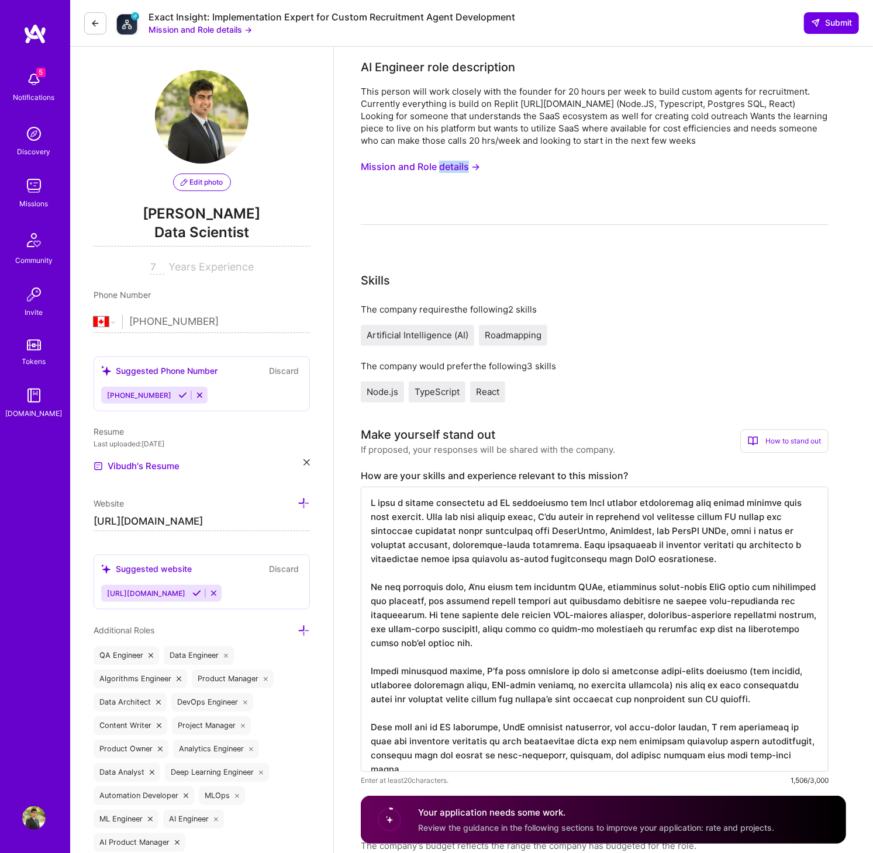
click at [432, 162] on button "Mission and Role details →" at bounding box center [420, 167] width 119 height 22
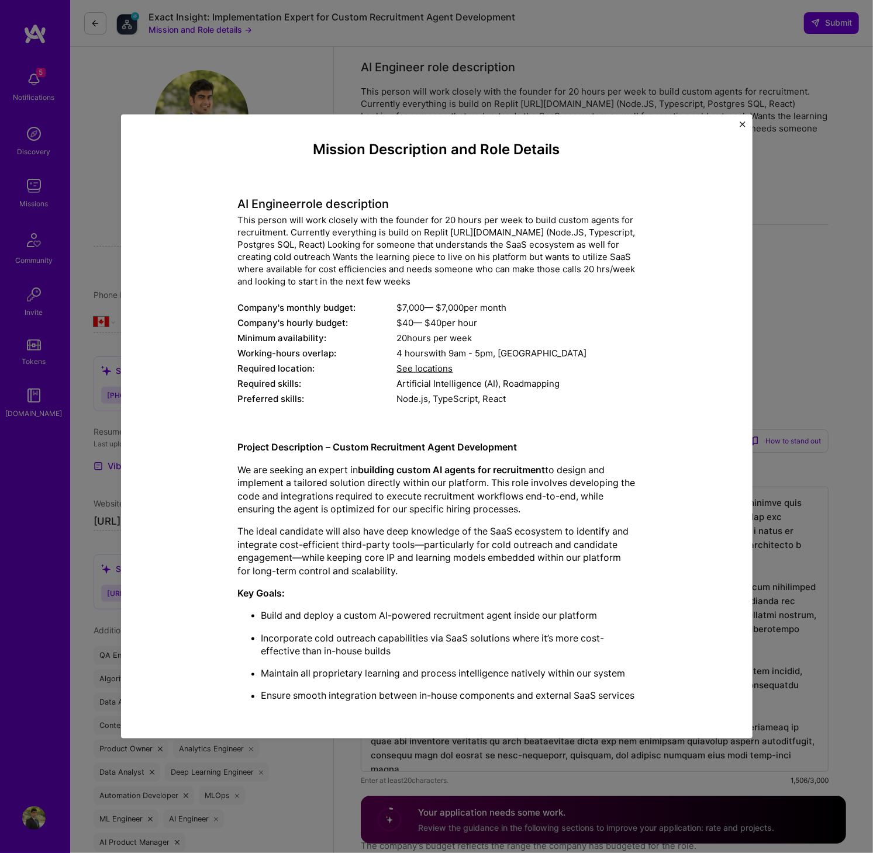
click at [807, 325] on div "Mission Description and Role Details AI Engineer role description This person w…" at bounding box center [436, 426] width 873 height 853
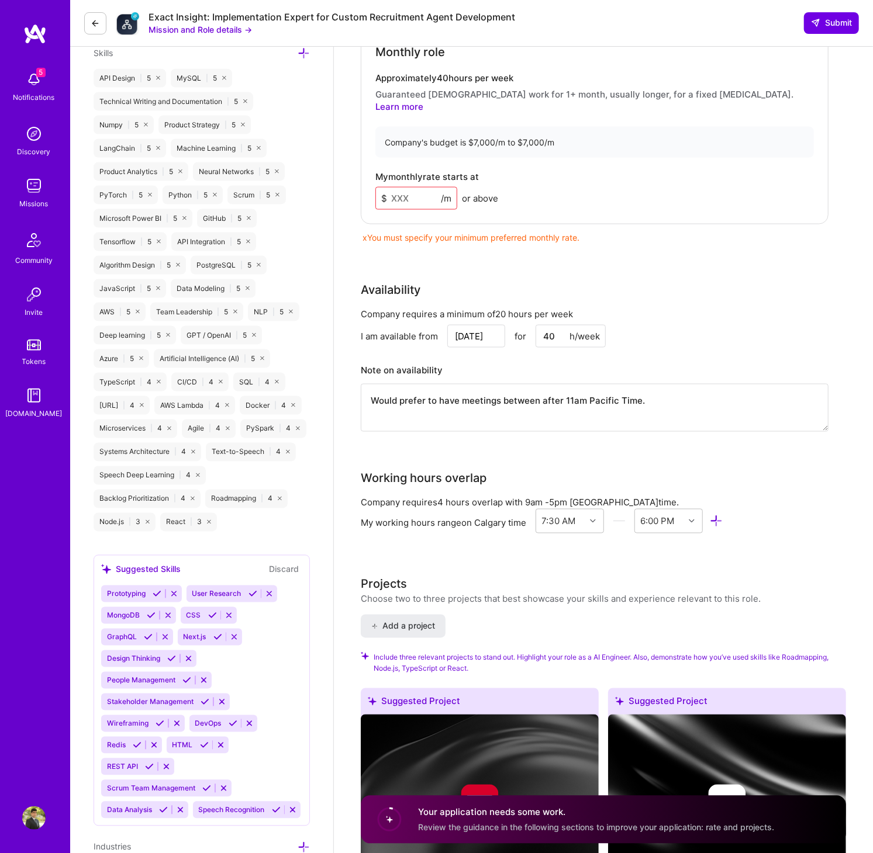
scroll to position [891, 0]
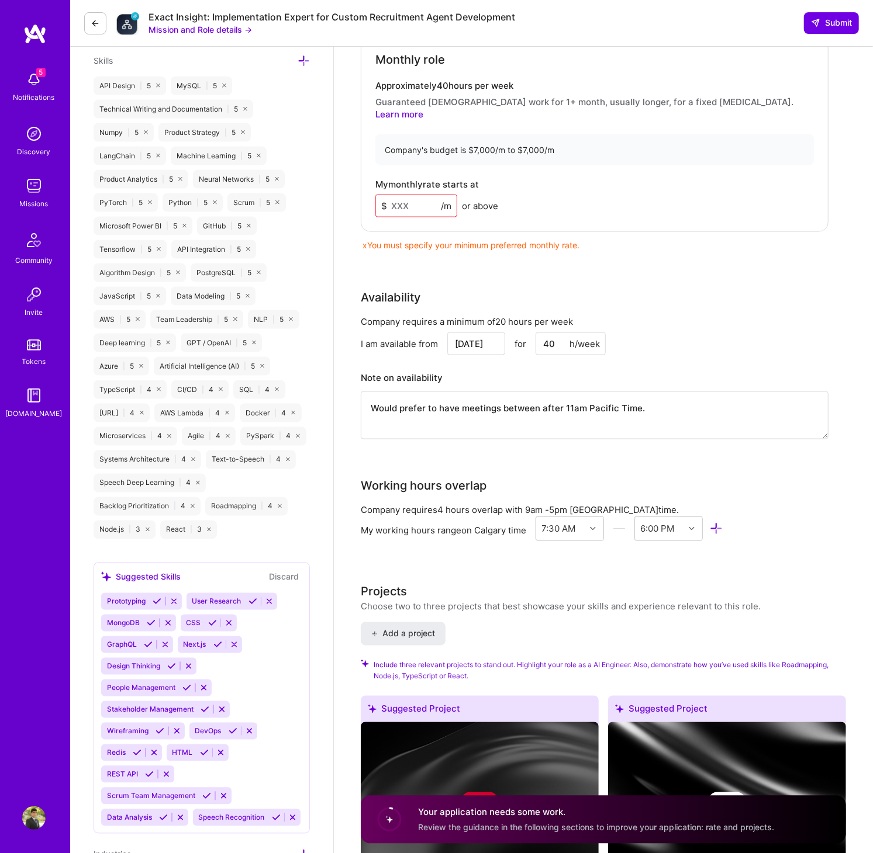
click at [413, 195] on input at bounding box center [416, 206] width 82 height 23
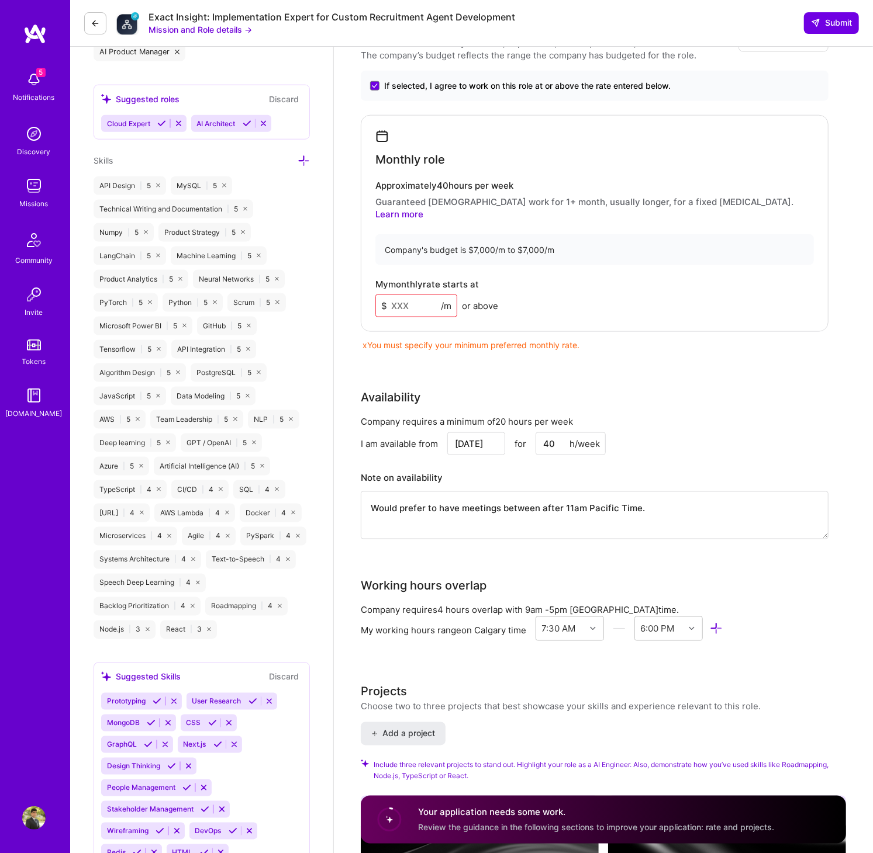
scroll to position [679, 0]
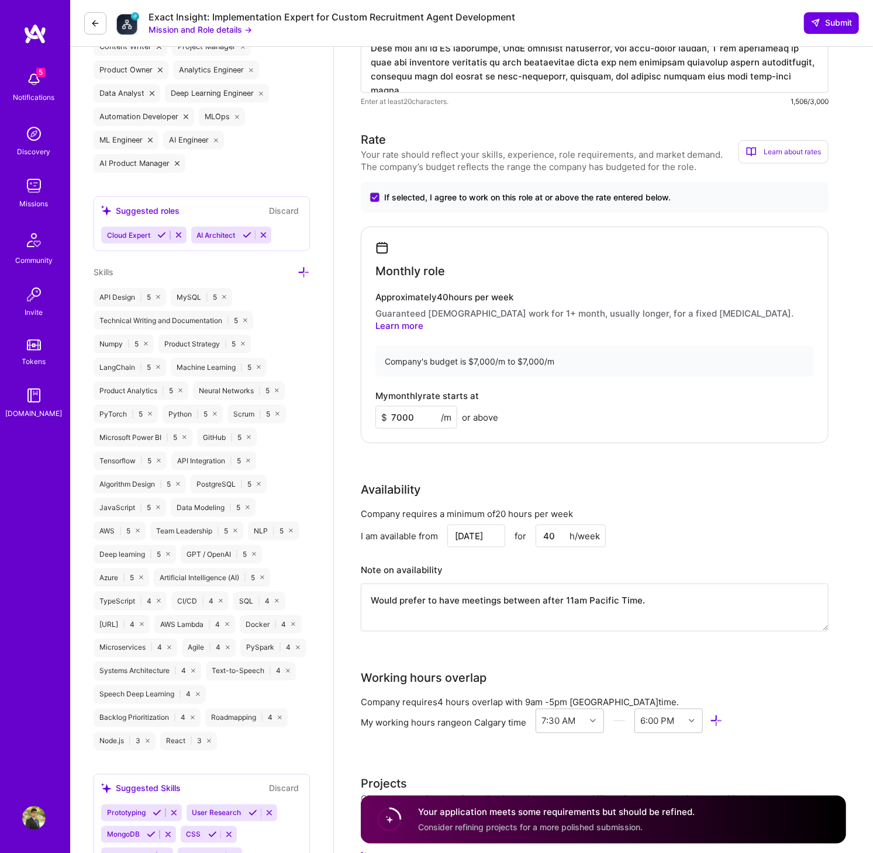
type input "7000"
click at [526, 417] on div "Monthly role Approximately 40 hours per week Guaranteed [DEMOGRAPHIC_DATA] work…" at bounding box center [595, 335] width 468 height 217
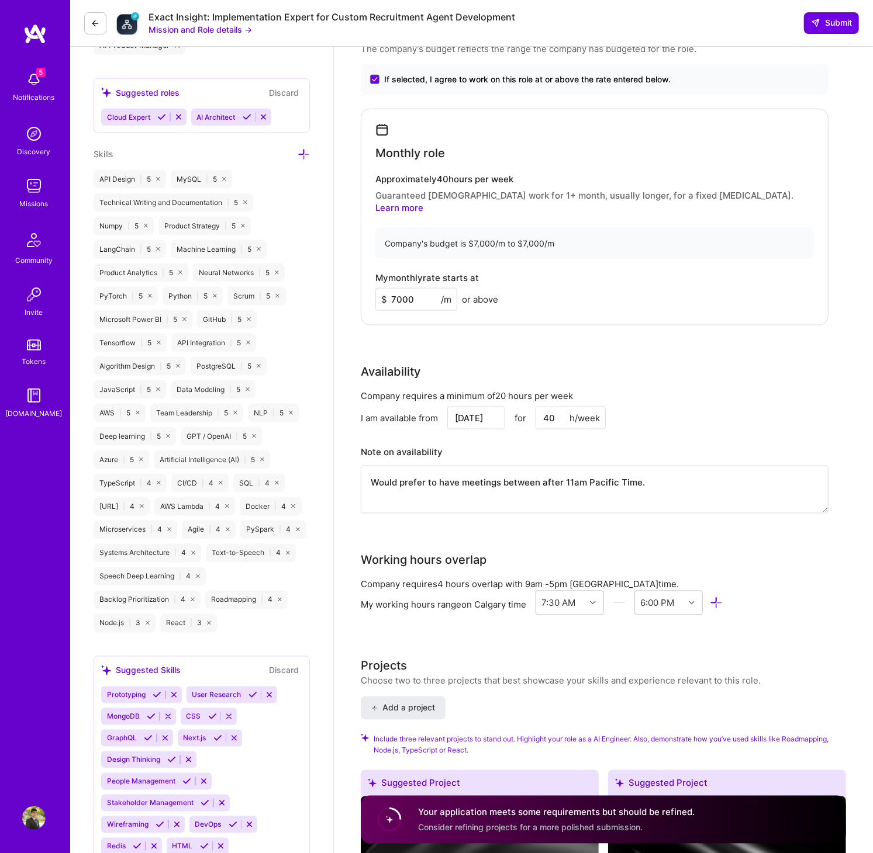
scroll to position [805, 0]
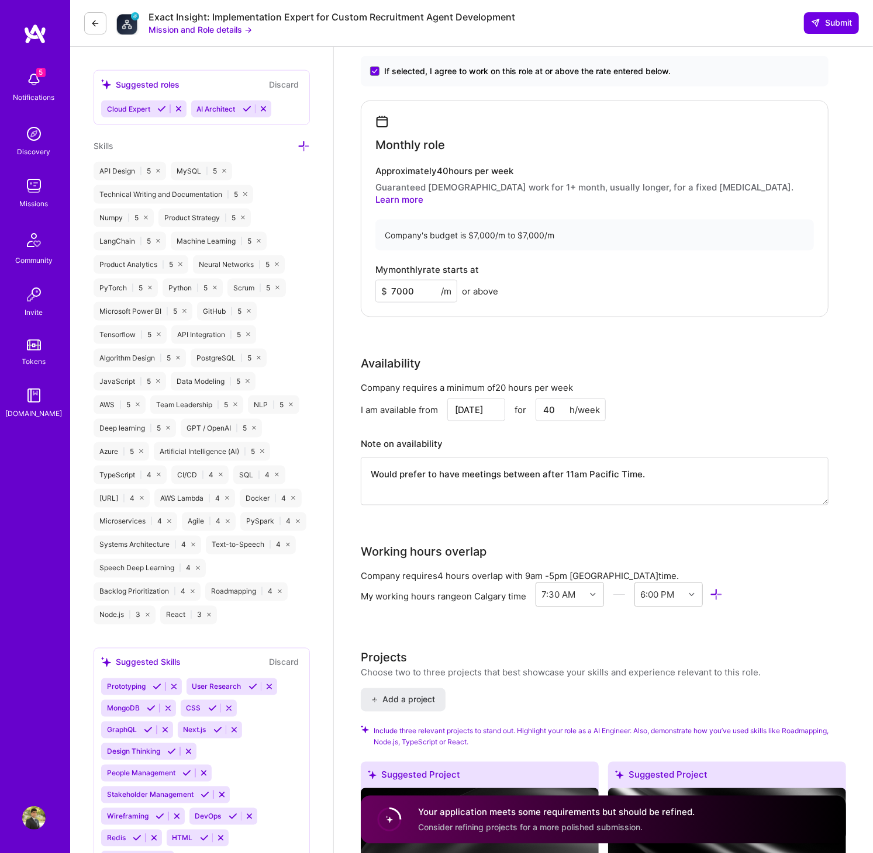
click at [560, 400] on input "40" at bounding box center [570, 410] width 70 height 23
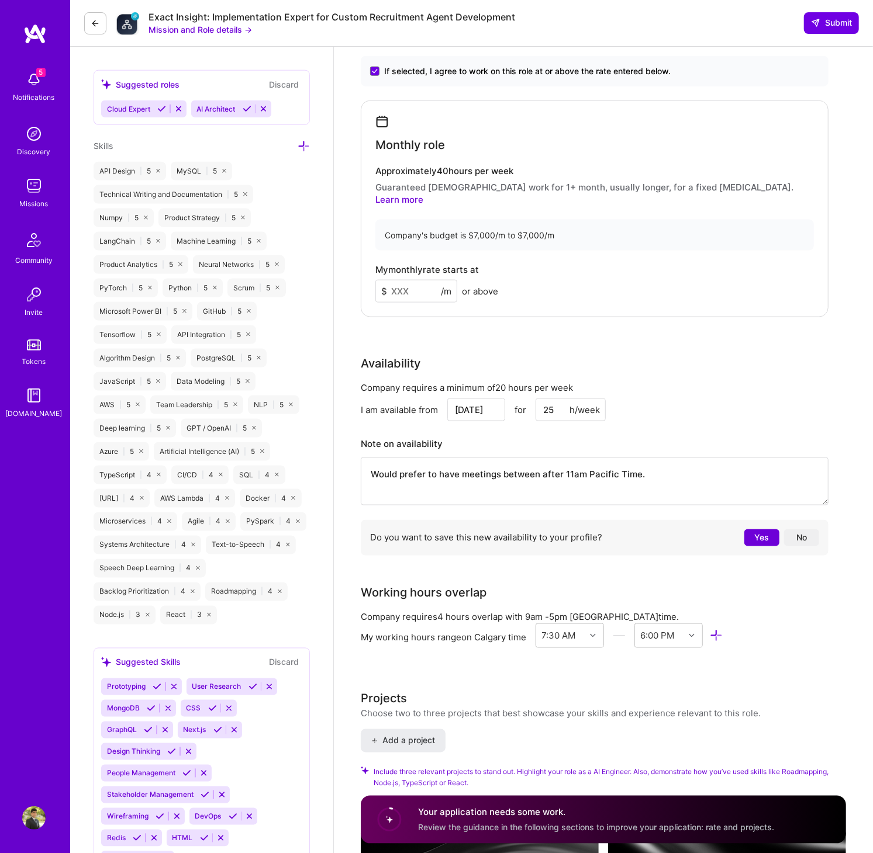
type input "25"
click at [710, 399] on div "I am available from [DATE] for 25 h/week" at bounding box center [595, 410] width 468 height 23
click at [570, 463] on textarea "Would prefer to have meetings between after 11am Pacific Time." at bounding box center [595, 482] width 468 height 48
click at [692, 467] on textarea "Would prefer to have meetings between after 11am Pacific Time." at bounding box center [595, 482] width 468 height 48
click at [572, 458] on textarea "Would prefer to have meetings between after 11am Pacific Time." at bounding box center [595, 482] width 468 height 48
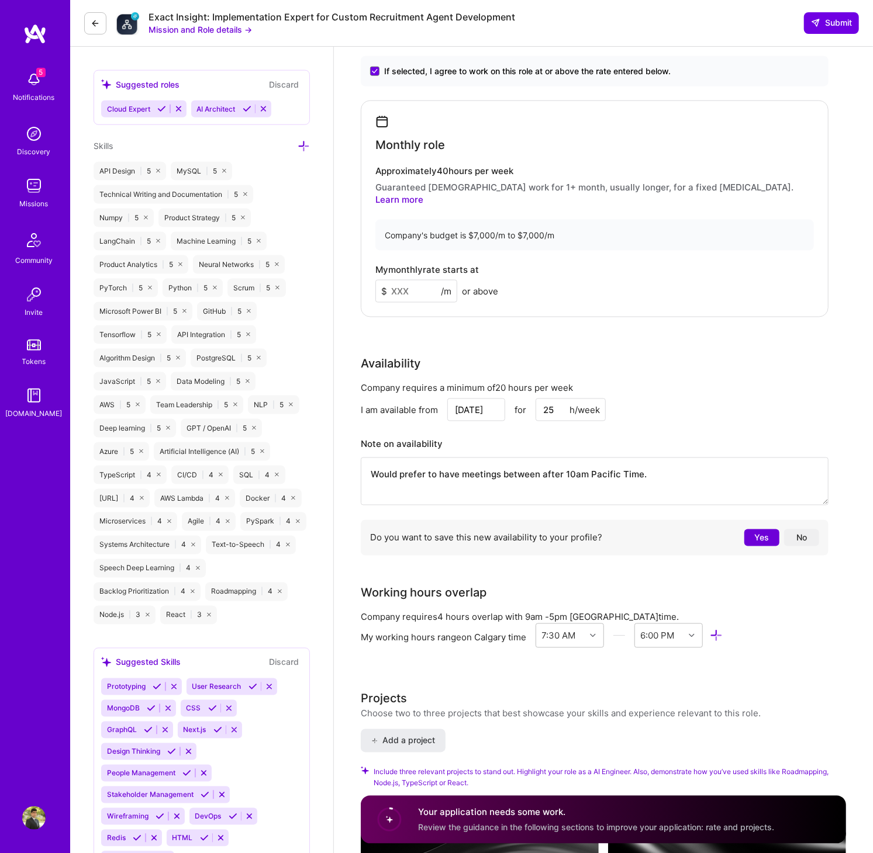
click at [677, 465] on textarea "Would prefer to have meetings between after 10am Pacific Time." at bounding box center [595, 482] width 468 height 48
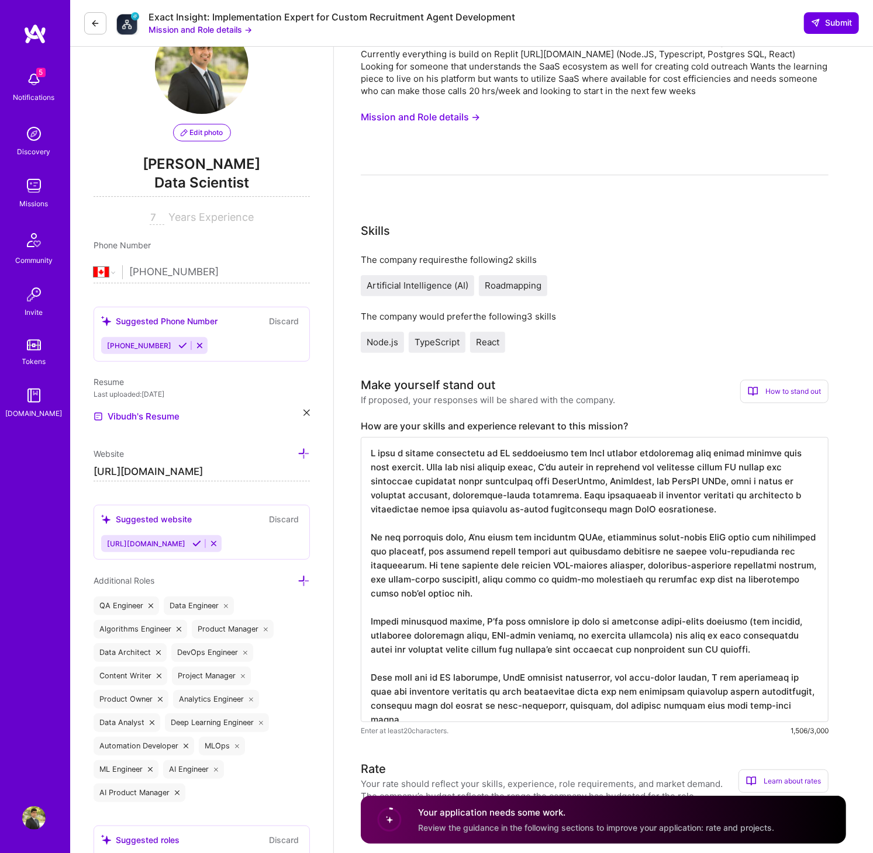
scroll to position [0, 0]
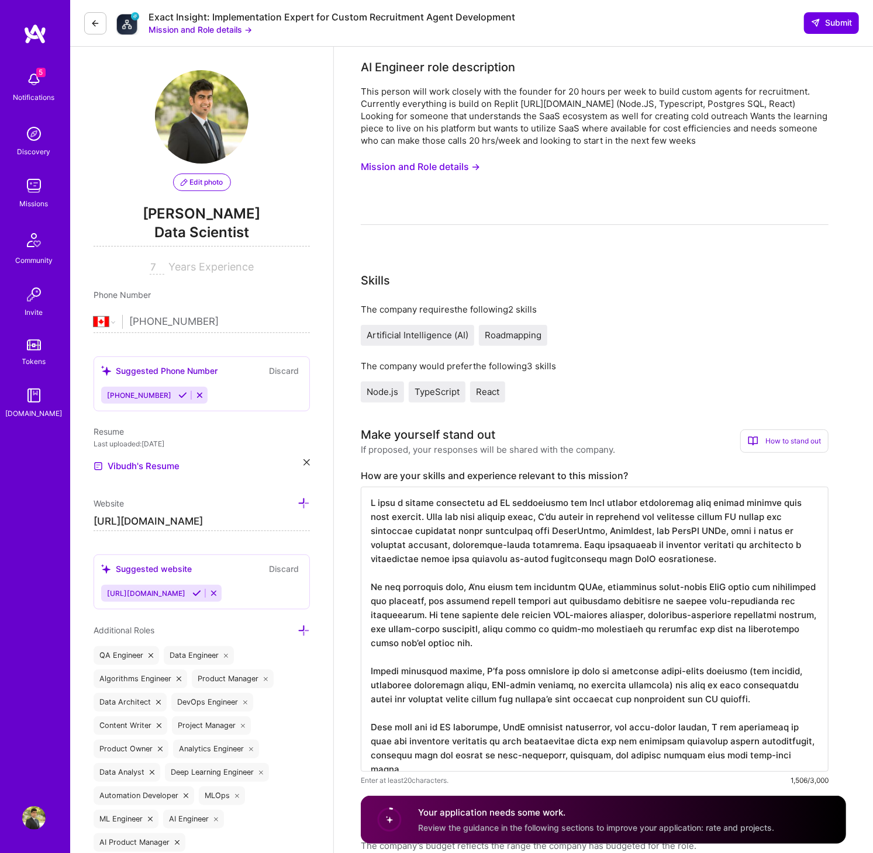
type textarea "Would prefer to have meetings between after 10am Pacific Time."
click at [451, 164] on button "Mission and Role details →" at bounding box center [420, 167] width 119 height 22
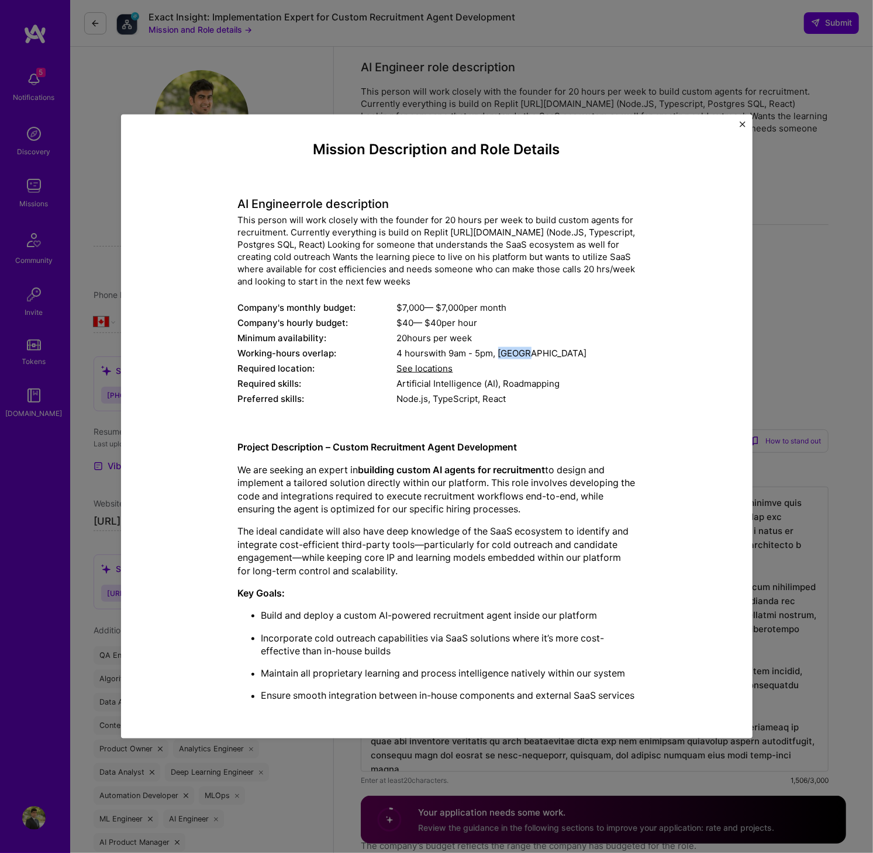
drag, startPoint x: 538, startPoint y: 347, endPoint x: 503, endPoint y: 348, distance: 35.7
click at [503, 348] on div "4 hours with 9am - 5pm , [GEOGRAPHIC_DATA]" at bounding box center [516, 353] width 238 height 12
copy div "[GEOGRAPHIC_DATA]"
click at [742, 122] on img "Close" at bounding box center [742, 125] width 6 height 6
